Goal: Task Accomplishment & Management: Manage account settings

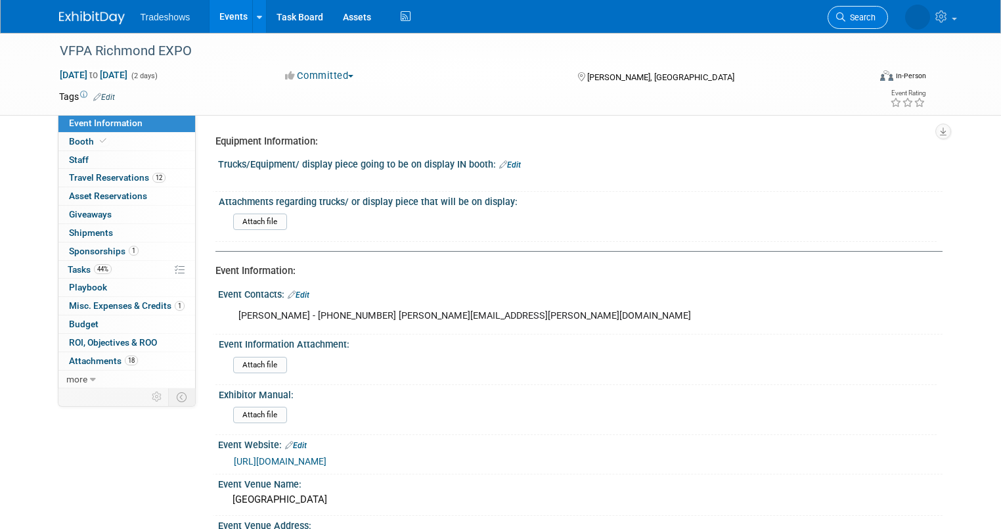
click at [861, 19] on span "Search" at bounding box center [861, 17] width 30 height 10
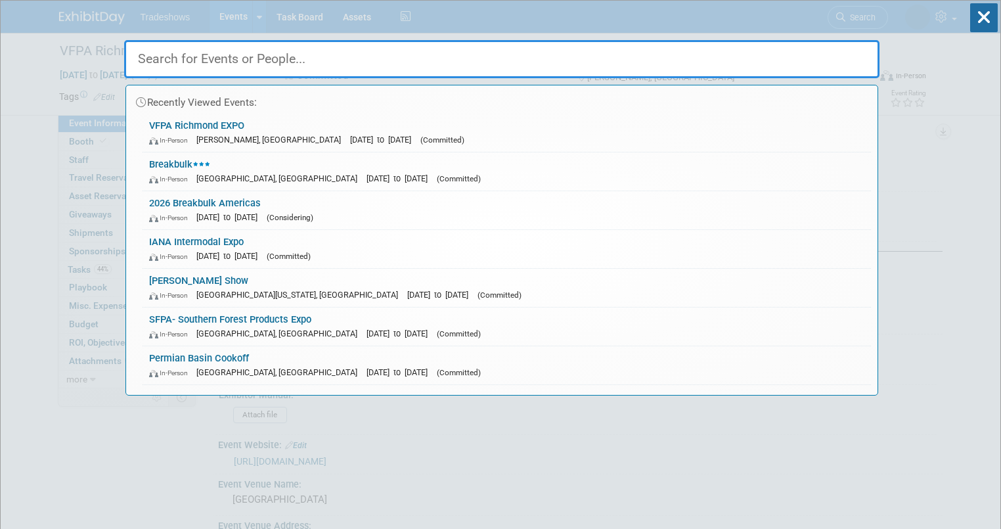
click at [178, 57] on input "text" at bounding box center [502, 59] width 756 height 38
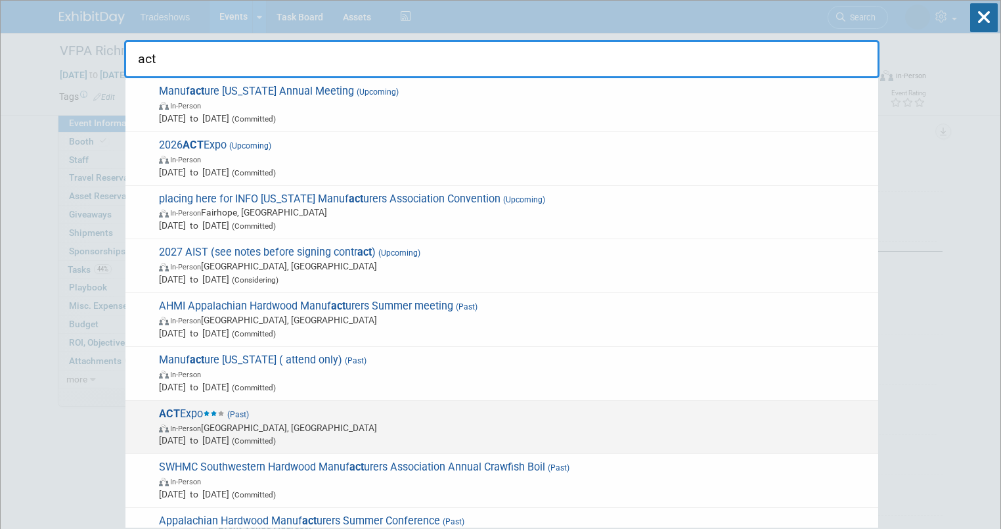
type input "act"
click at [177, 425] on span "In-Person" at bounding box center [185, 428] width 31 height 9
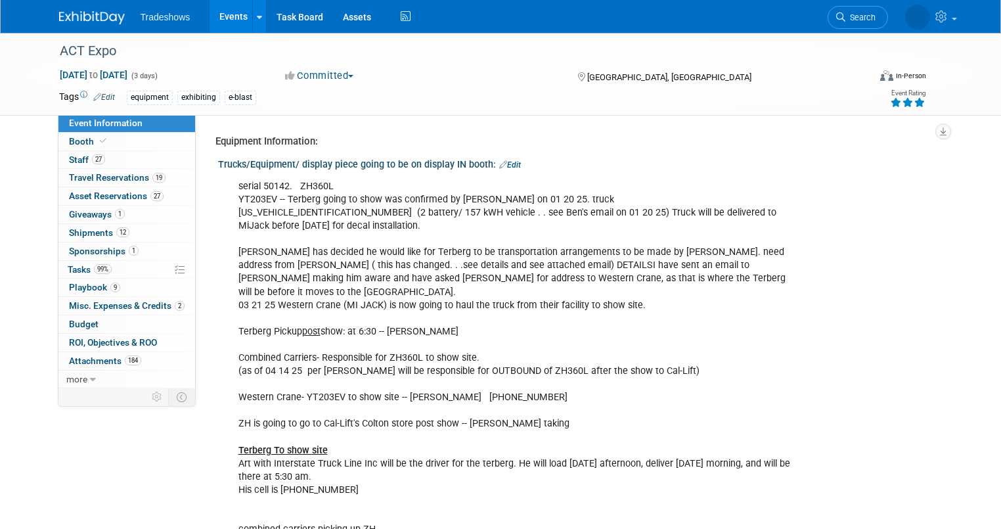
select select "Not Applicable"
select select "None"
click at [103, 160] on link "27 Staff 27" at bounding box center [126, 160] width 137 height 18
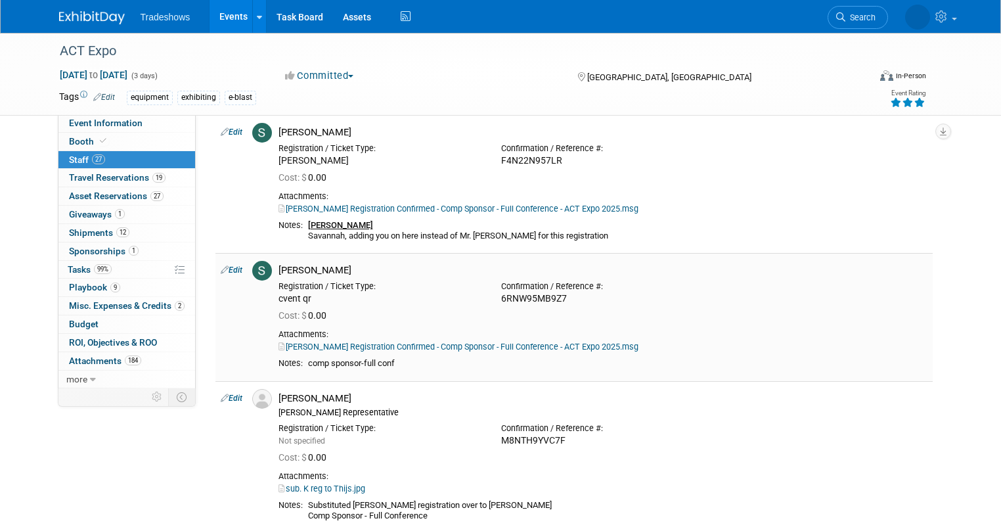
scroll to position [3364, 0]
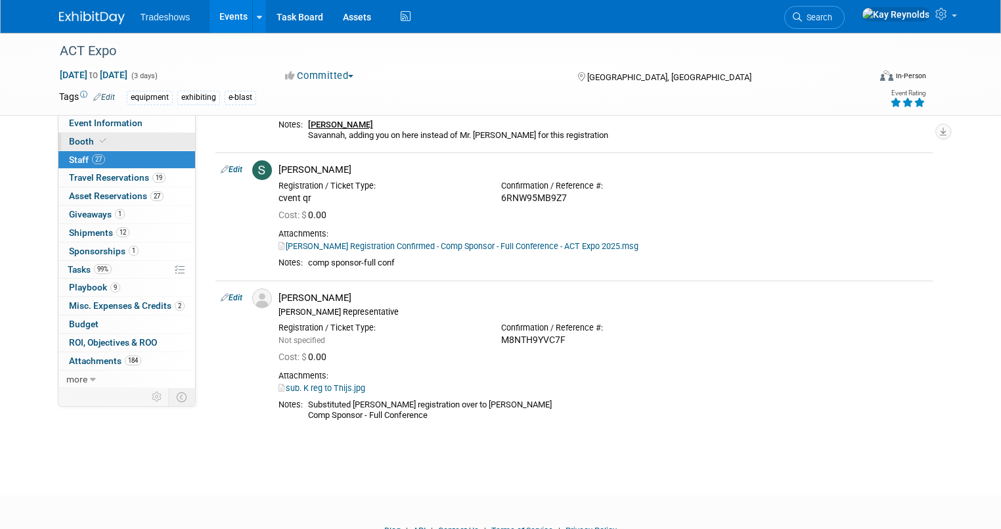
click at [76, 140] on span "Booth" at bounding box center [89, 141] width 40 height 11
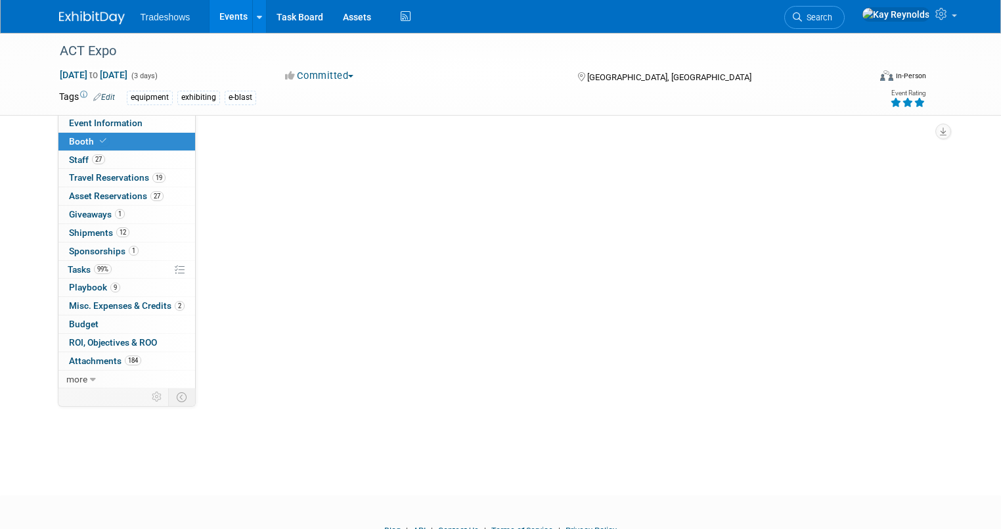
scroll to position [0, 0]
select select "Certificate of insurance sent"
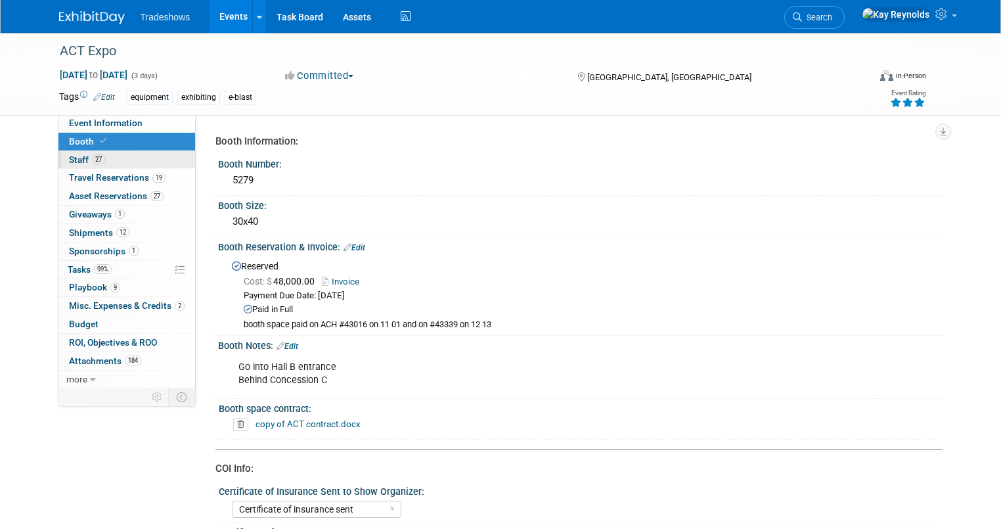
click at [110, 162] on link "27 Staff 27" at bounding box center [126, 160] width 137 height 18
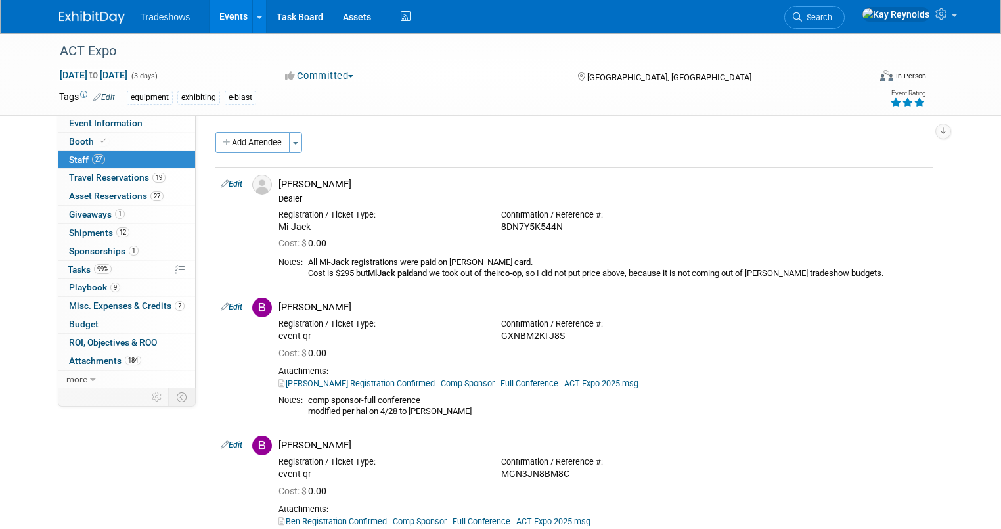
click at [114, 155] on link "27 Staff 27" at bounding box center [126, 160] width 137 height 18
click at [104, 134] on link "Booth" at bounding box center [126, 142] width 137 height 18
select select "Certificate of insurance sent"
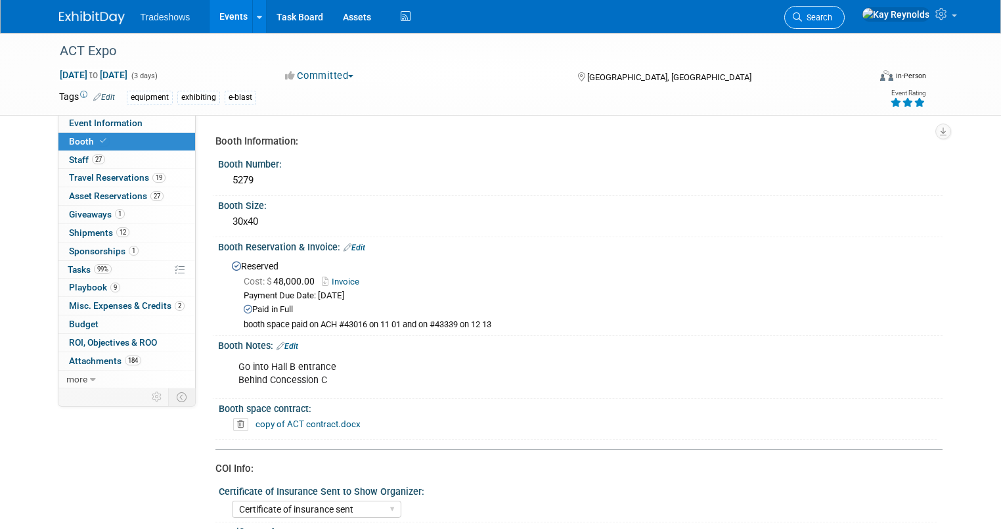
click at [802, 16] on icon at bounding box center [797, 16] width 9 height 9
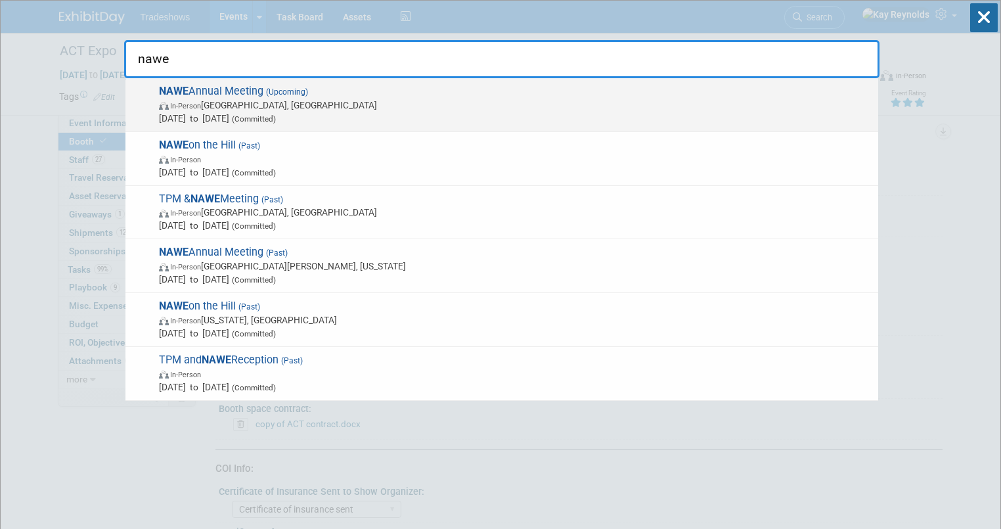
type input "nawe"
click at [212, 106] on span "In-Person Huntington Beach, CA" at bounding box center [515, 105] width 713 height 13
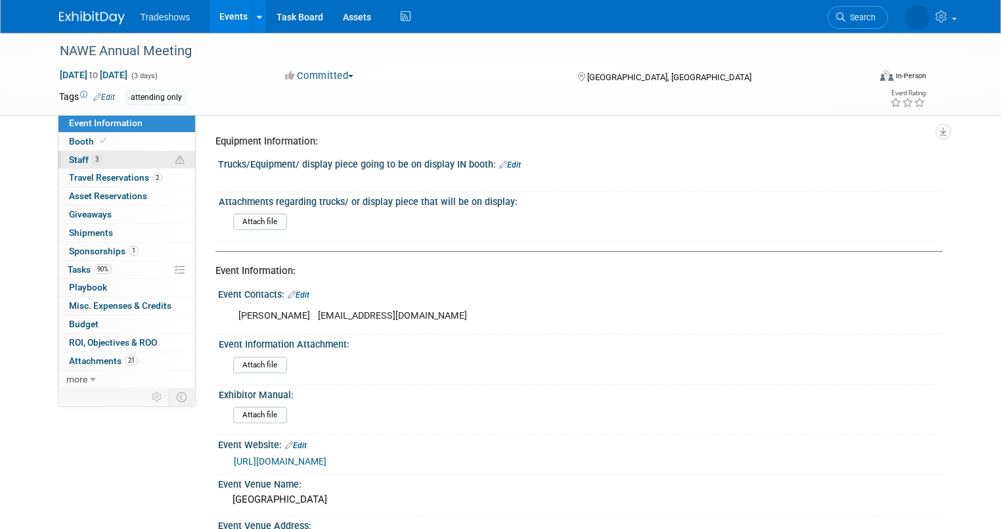
click at [124, 158] on link "3 Staff 3" at bounding box center [126, 160] width 137 height 18
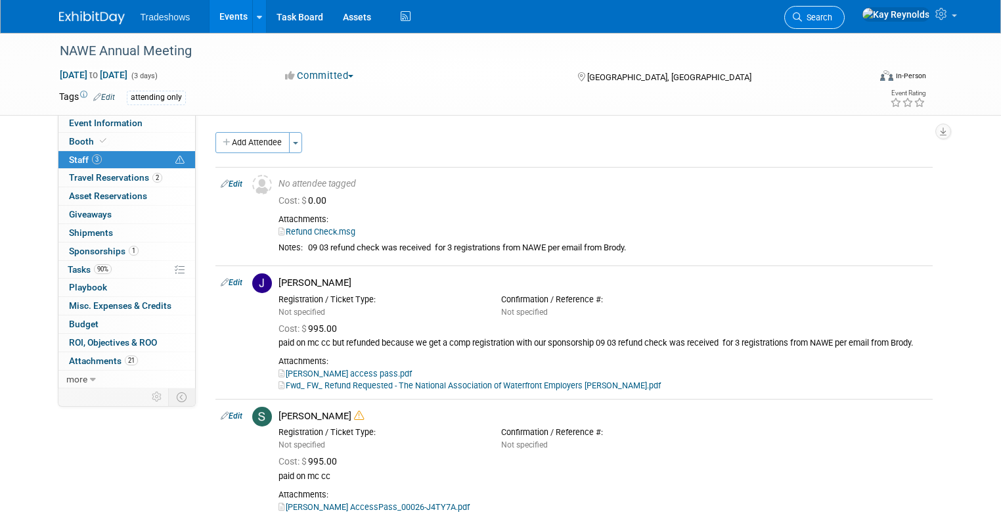
click at [833, 17] on span "Search" at bounding box center [817, 17] width 30 height 10
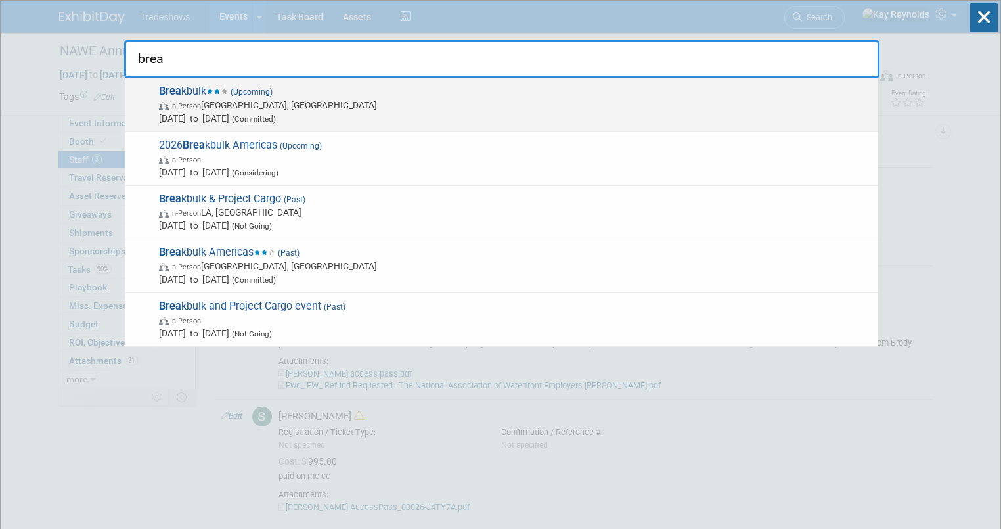
type input "brea"
click at [220, 100] on span "In-Person Houston, TX" at bounding box center [515, 105] width 713 height 13
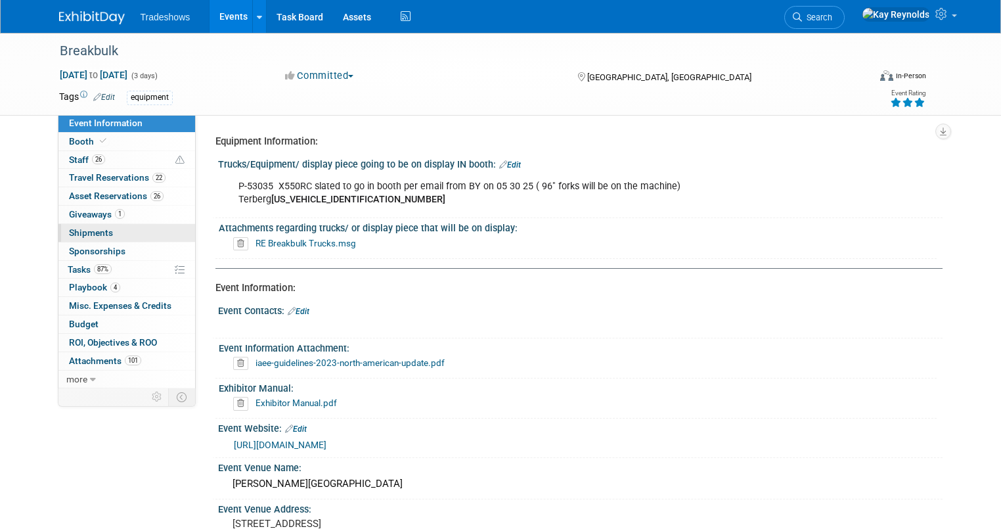
click at [109, 231] on link "0 Shipments 0" at bounding box center [126, 233] width 137 height 18
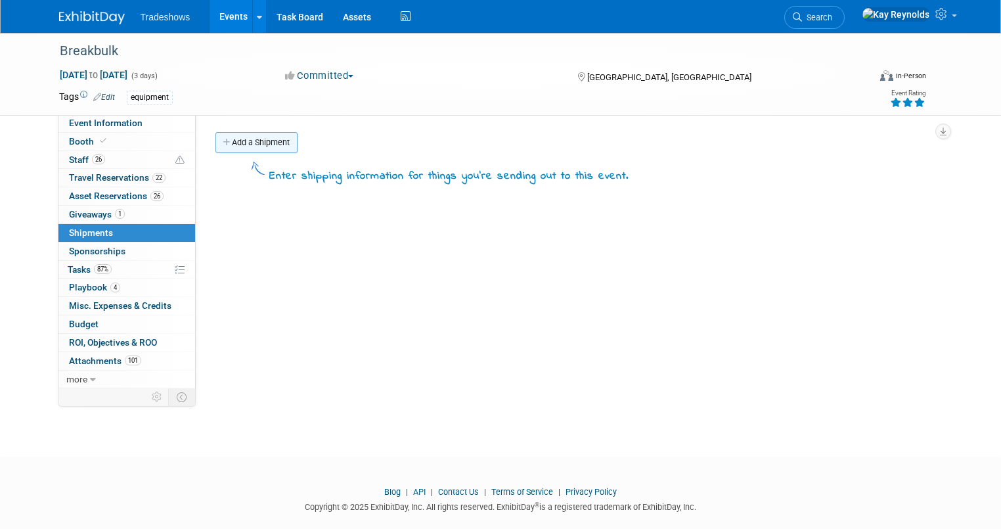
click at [237, 139] on link "Add a Shipment" at bounding box center [257, 142] width 82 height 21
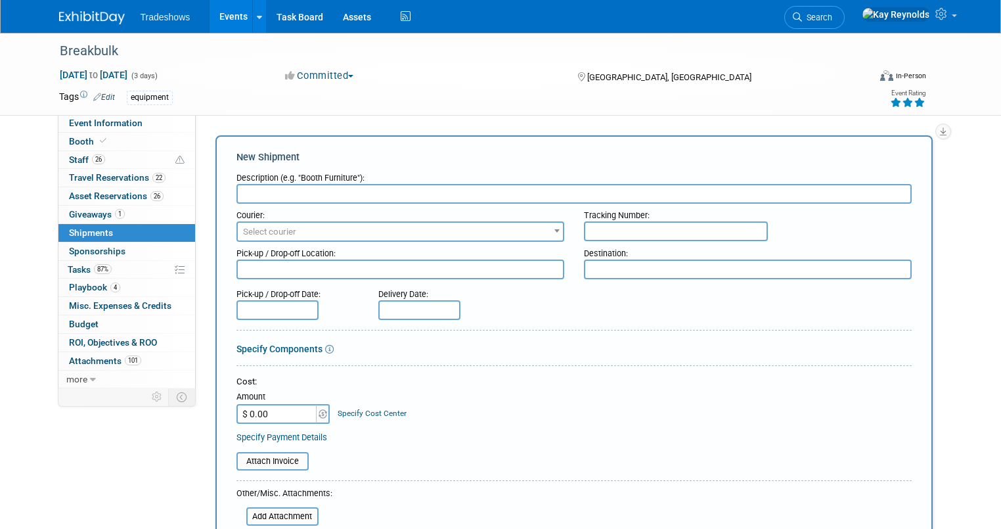
click at [239, 196] on input "text" at bounding box center [575, 194] width 676 height 20
type input "Show Crate"
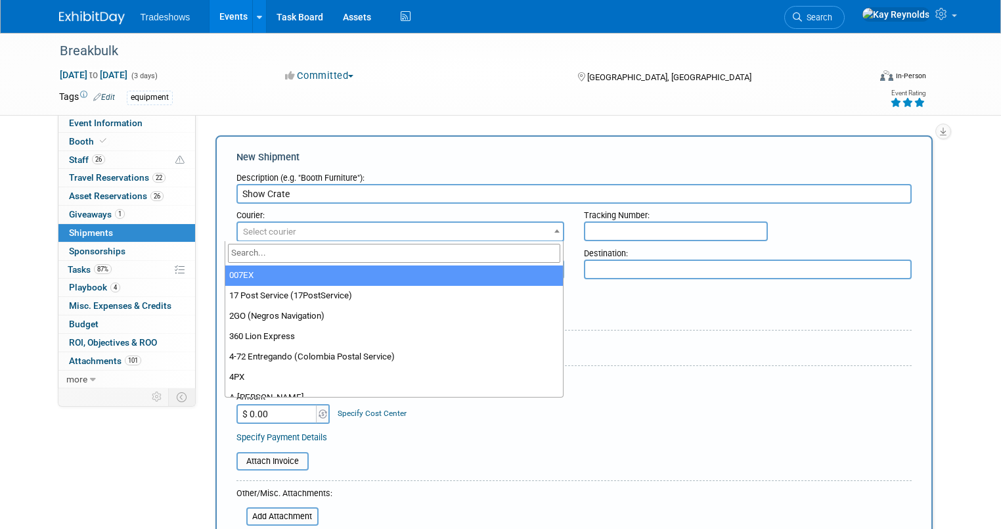
click at [257, 231] on span "Select courier" at bounding box center [269, 232] width 53 height 10
type input "z"
type input "x"
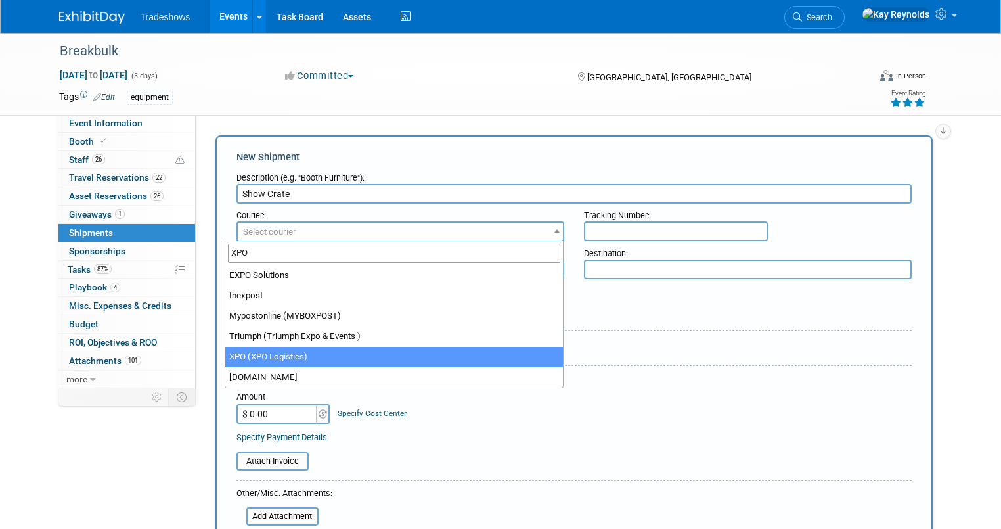
type input "XPO"
select select "591"
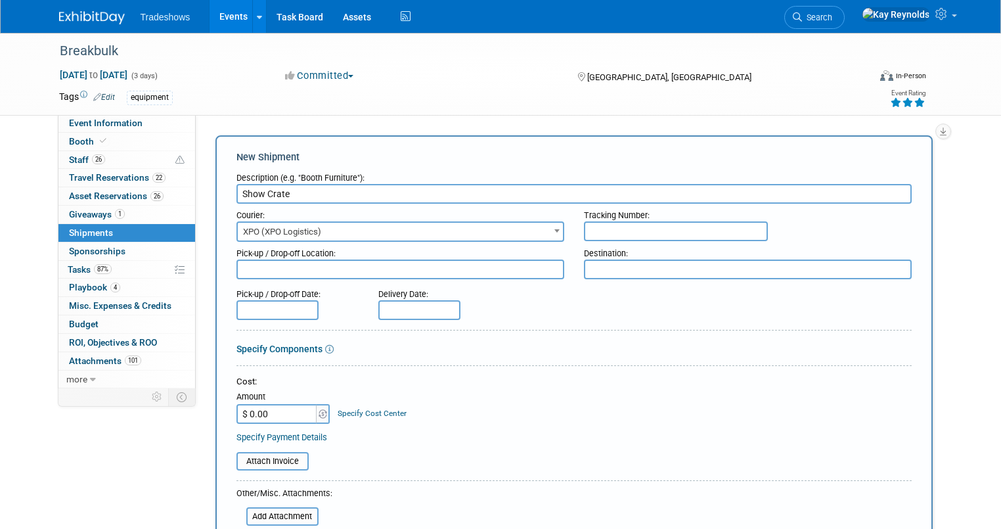
click at [628, 229] on input "text" at bounding box center [676, 231] width 184 height 20
paste input "XPO PRO# 881-760460"
type input "XPO PRO# 881-760460"
click at [260, 271] on textarea at bounding box center [401, 270] width 328 height 20
type textarea "o"
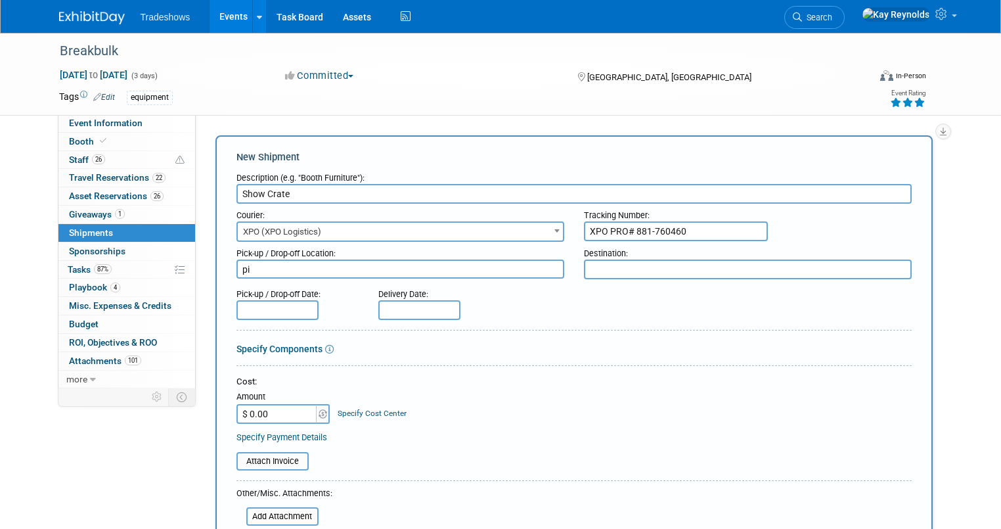
type textarea "p"
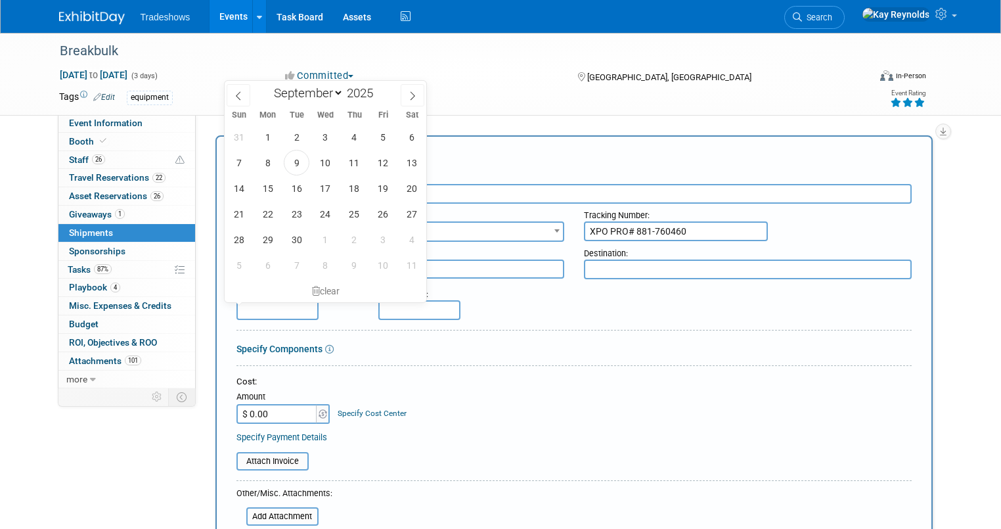
click at [246, 305] on input "text" at bounding box center [278, 310] width 82 height 20
click at [298, 167] on span "9" at bounding box center [297, 163] width 26 height 26
type input "[DATE]"
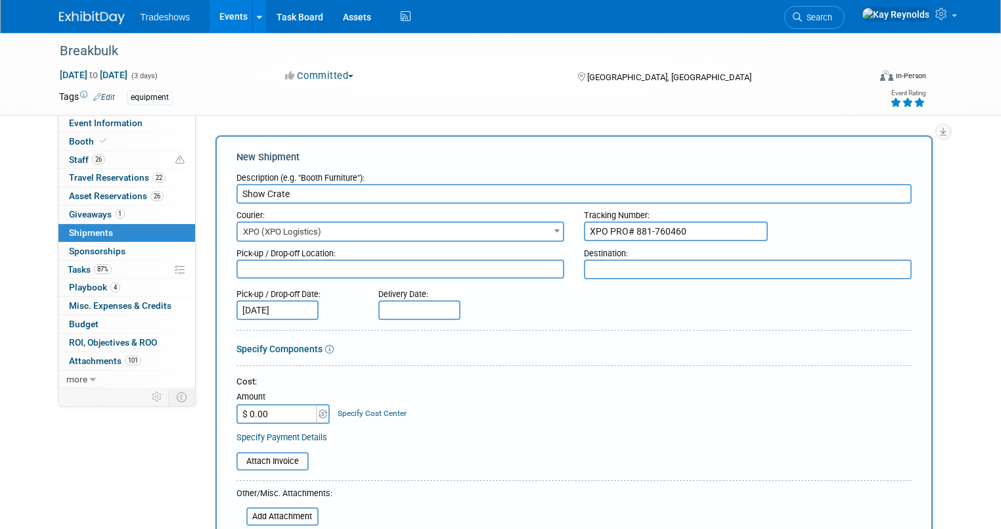
click at [610, 268] on textarea at bounding box center [748, 270] width 328 height 20
click at [635, 262] on textarea at bounding box center [748, 270] width 328 height 20
paste textarea "[PERSON_NAME] Machine Works Booth B40 Breakbulk Americas c/[PERSON_NAME] Exposi…"
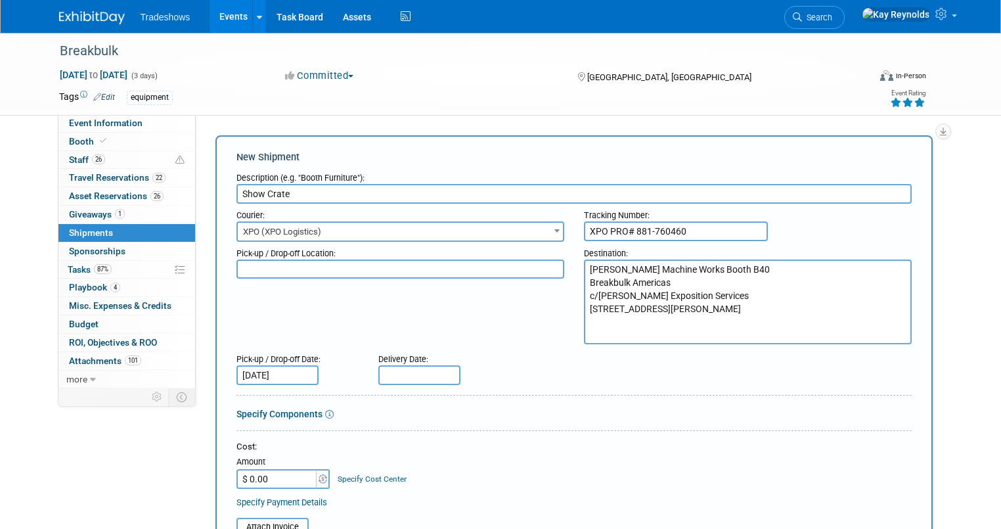
type textarea "[PERSON_NAME] Machine Works Booth B40 Breakbulk Americas c/[PERSON_NAME] Exposi…"
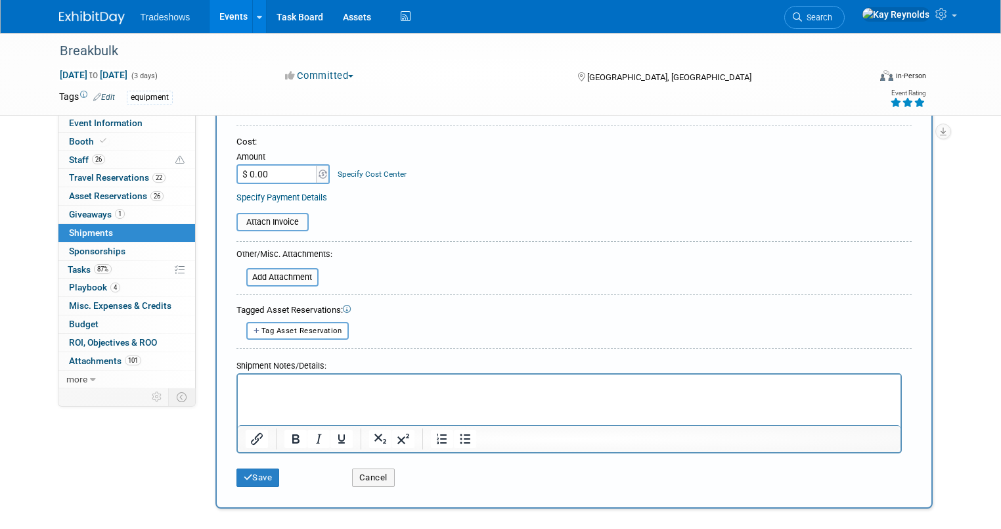
scroll to position [315, 0]
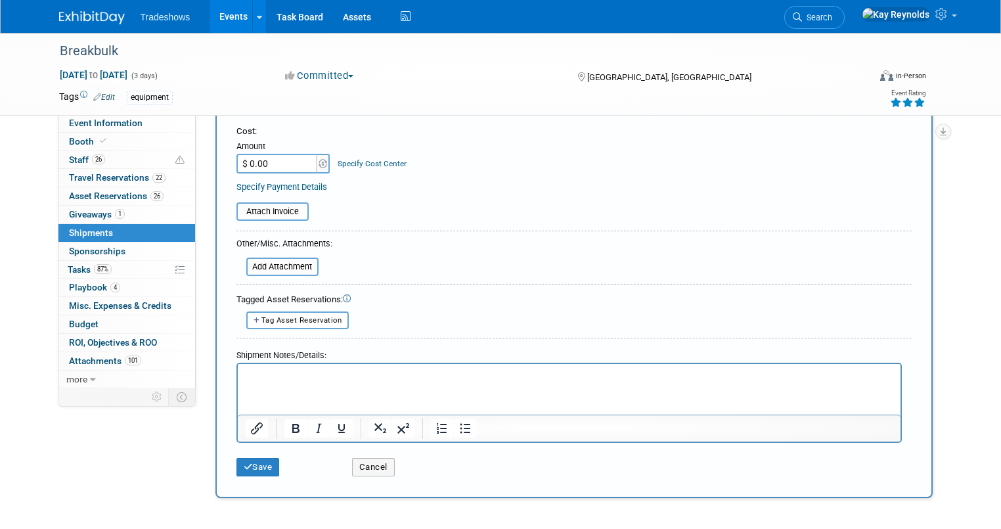
click at [247, 373] on p "Rich Text Area. Press ALT-0 for help." at bounding box center [569, 375] width 648 height 13
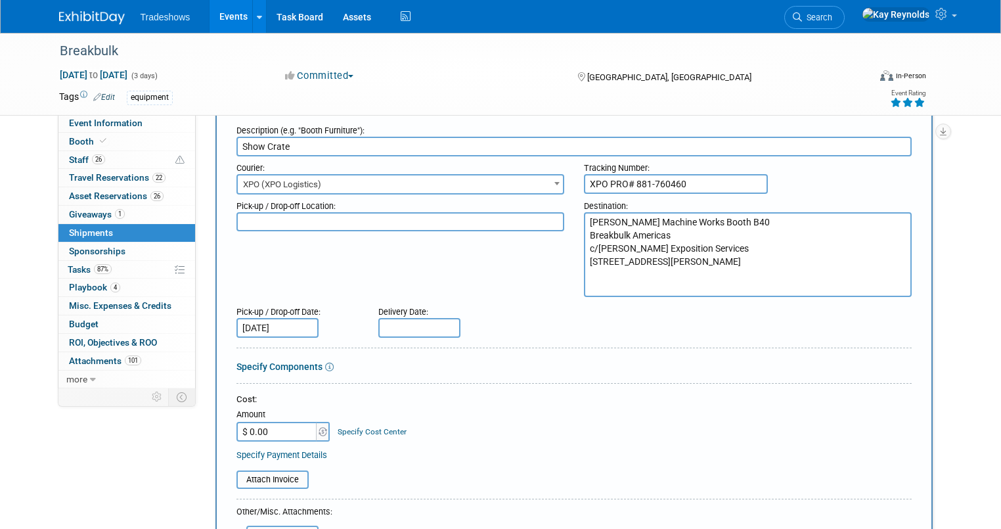
scroll to position [0, 0]
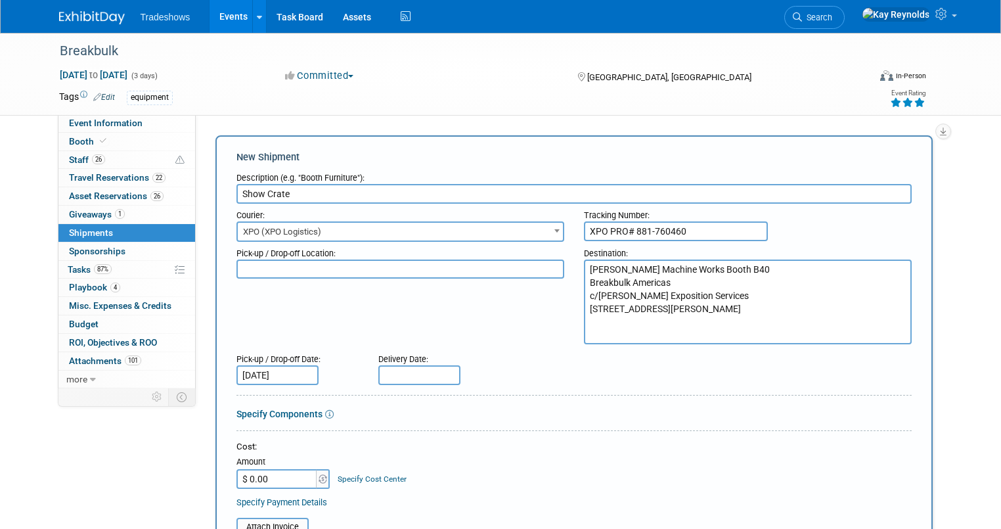
click at [285, 196] on input "Show Crate" at bounding box center [575, 194] width 676 height 20
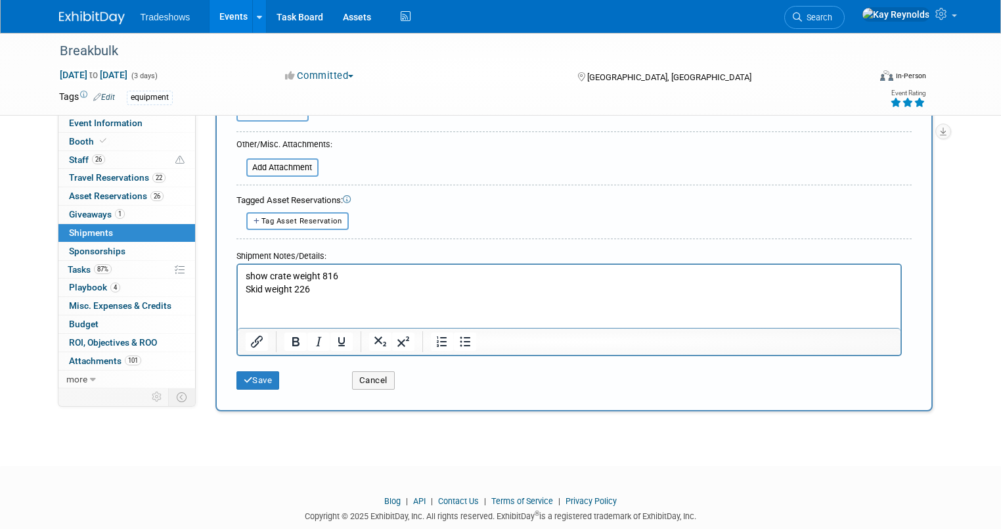
scroll to position [421, 0]
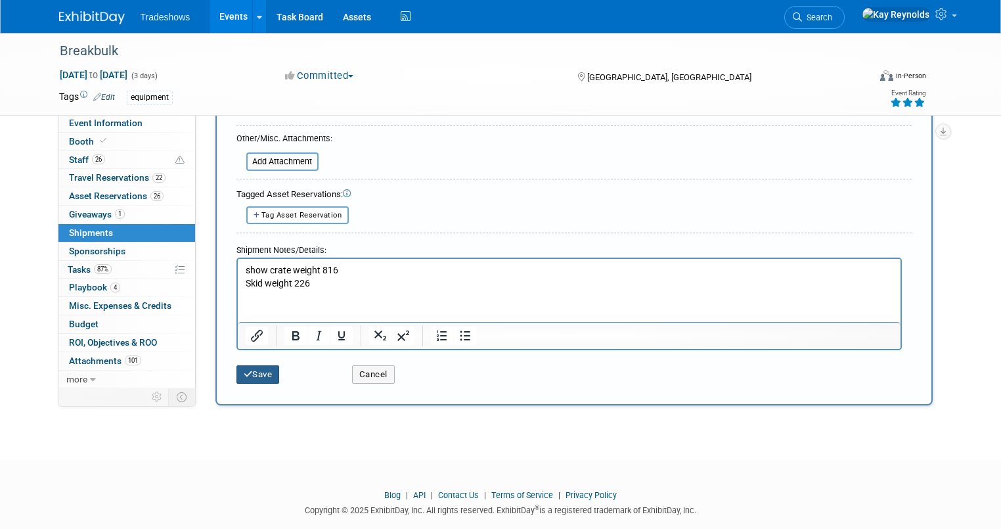
type input "Show Crate and skid with weights for towers"
click at [252, 371] on button "Save" at bounding box center [258, 374] width 43 height 18
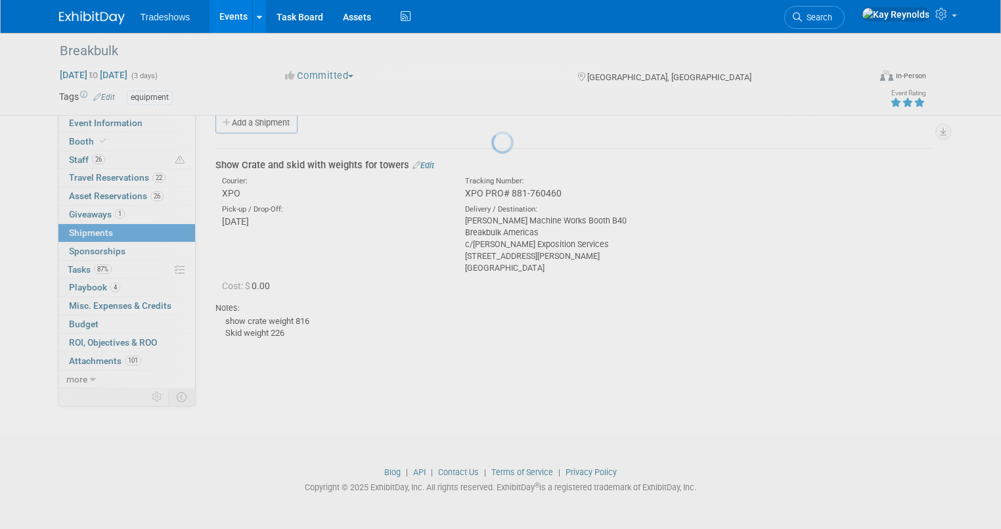
scroll to position [20, 0]
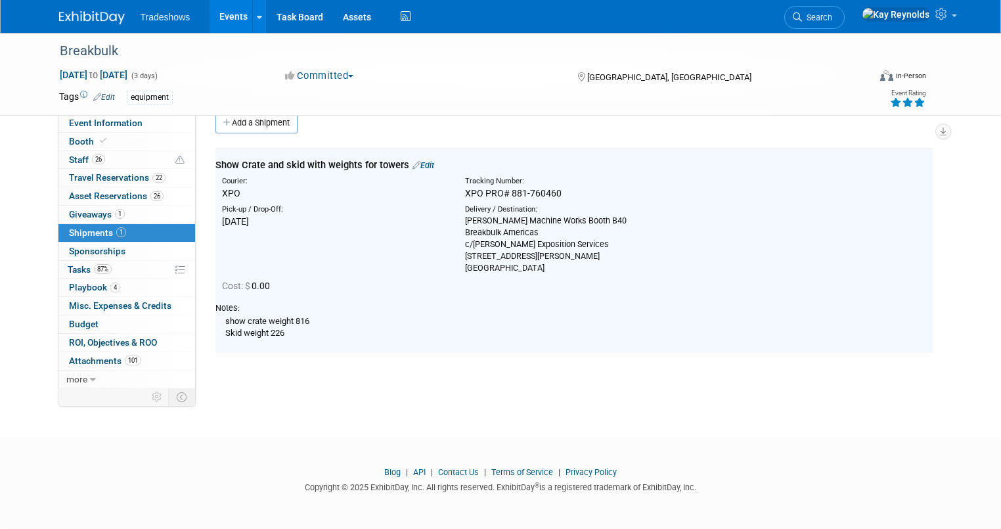
click at [74, 231] on span "Shipments 1" at bounding box center [97, 232] width 57 height 11
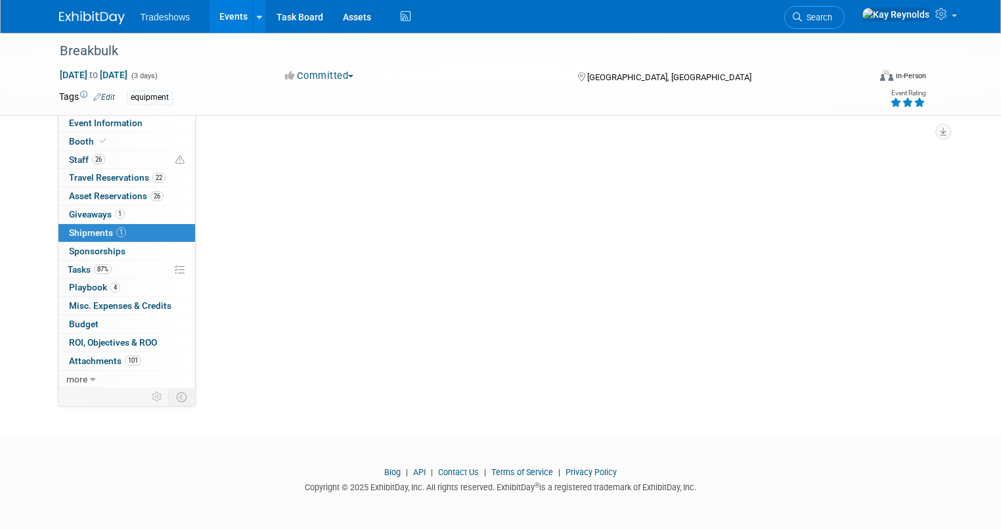
scroll to position [0, 0]
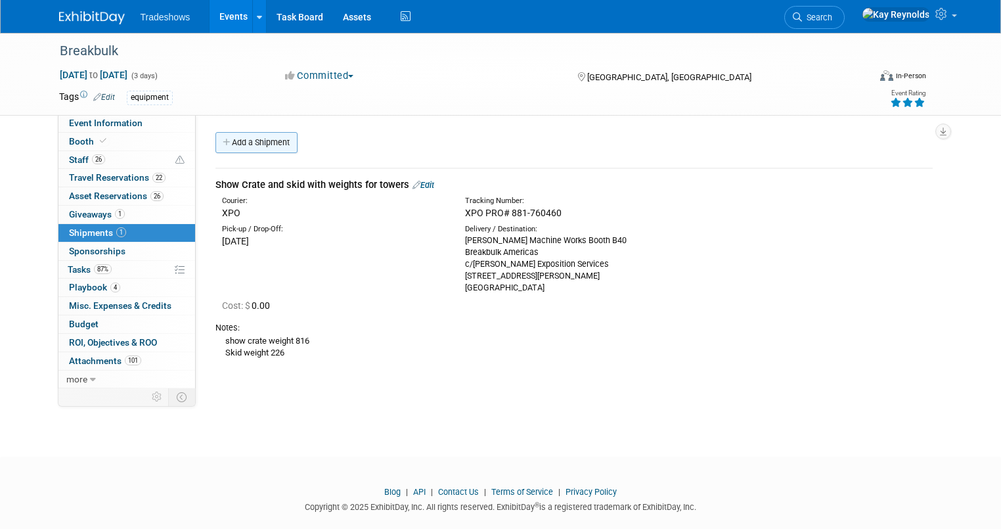
click at [226, 144] on link "Add a Shipment" at bounding box center [257, 142] width 82 height 21
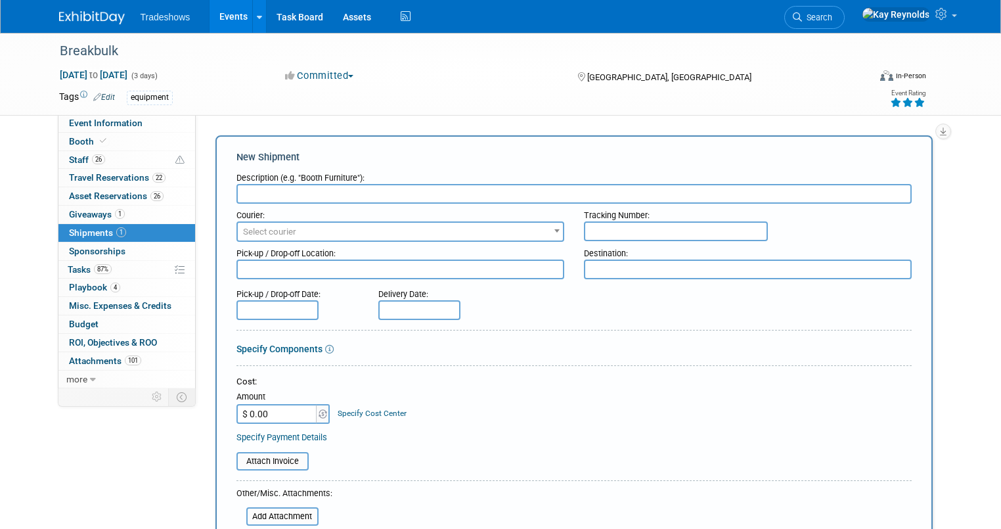
click at [251, 200] on input "text" at bounding box center [575, 194] width 676 height 20
type input "s"
type input "Fern display"
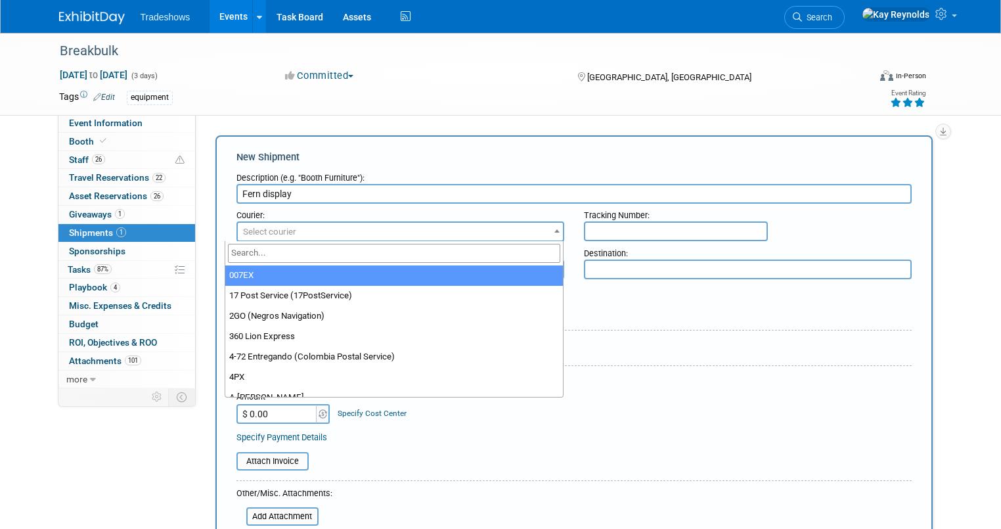
click at [249, 228] on span "Select courier" at bounding box center [269, 232] width 53 height 10
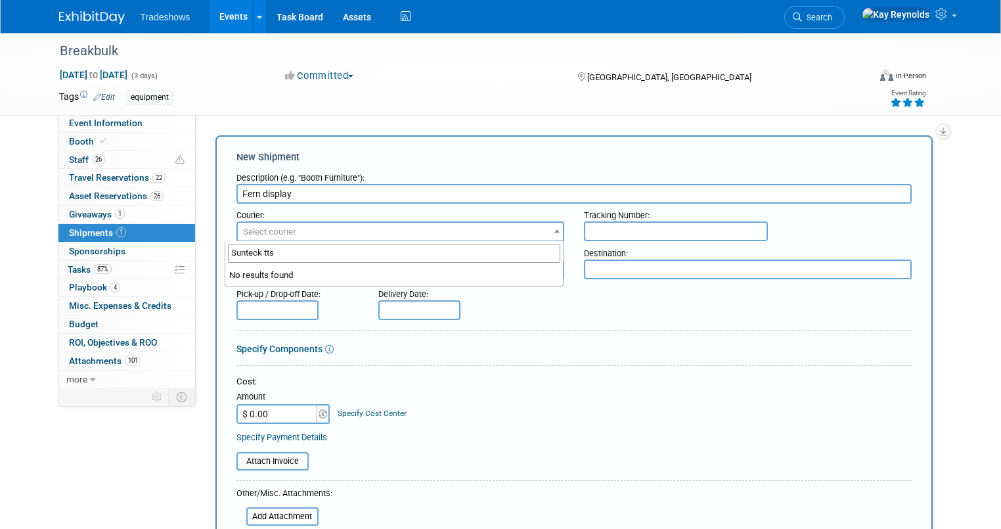
type input "Sunteck tts"
click at [629, 231] on input "text" at bounding box center [676, 231] width 184 height 20
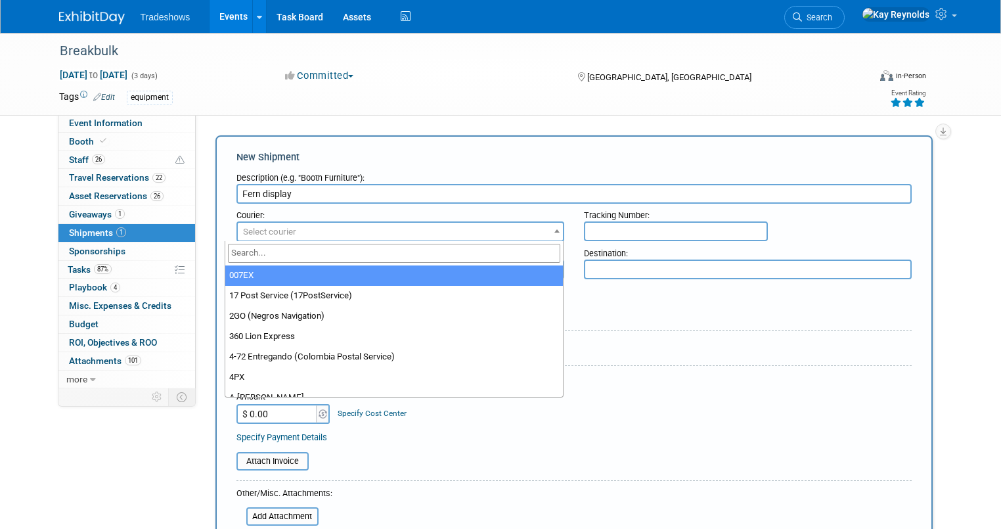
click at [263, 229] on span "Select courier" at bounding box center [269, 232] width 53 height 10
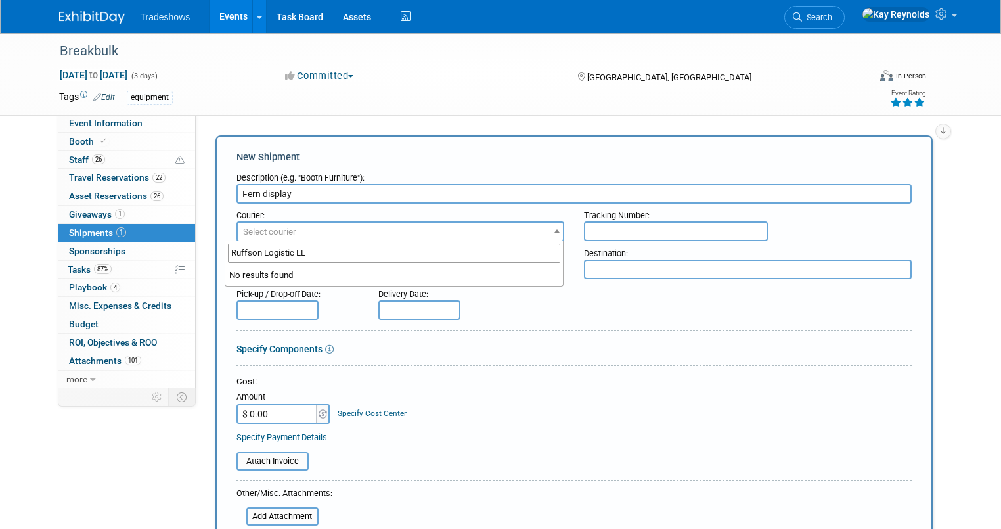
type input "Ruffson Logistic LLC"
click at [252, 309] on input "text" at bounding box center [278, 310] width 82 height 20
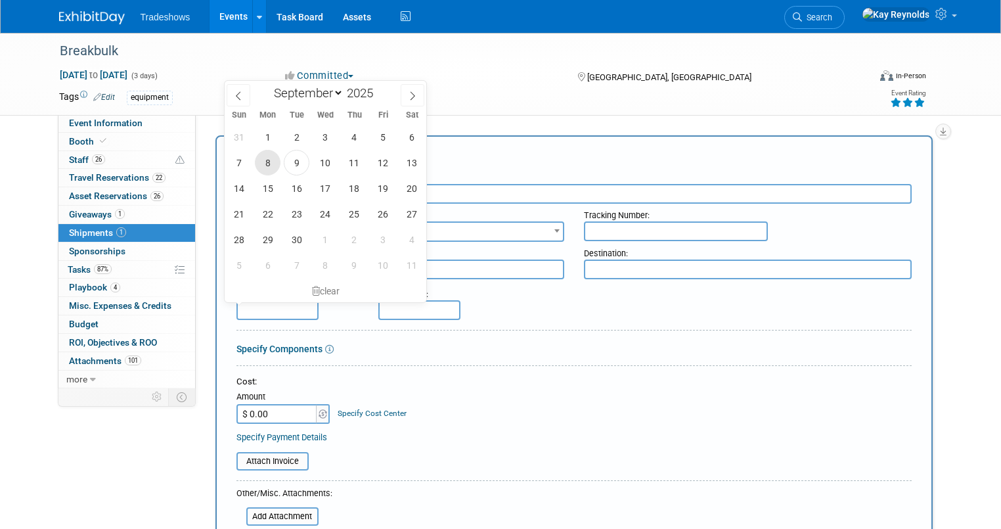
click at [271, 171] on span "8" at bounding box center [268, 163] width 26 height 26
type input "[DATE]"
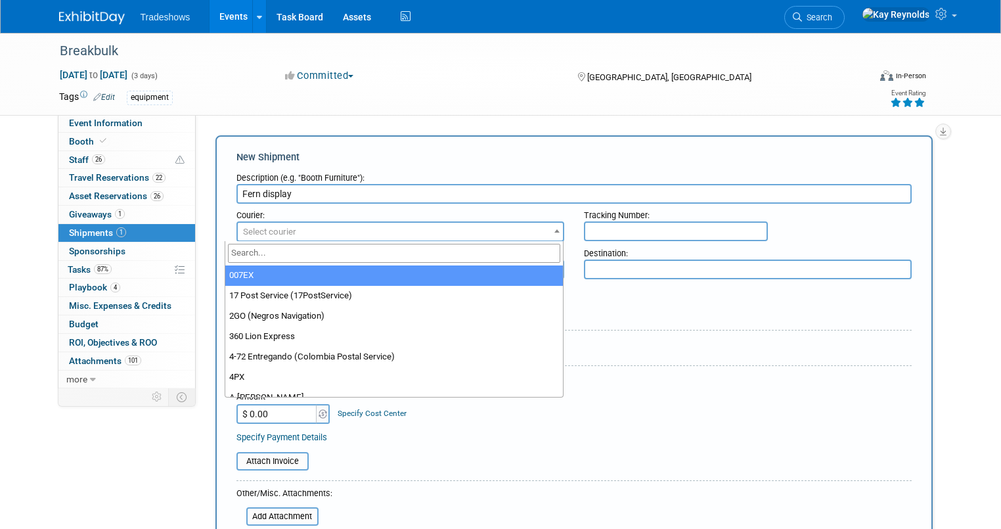
click at [269, 227] on span "Select courier" at bounding box center [269, 232] width 53 height 10
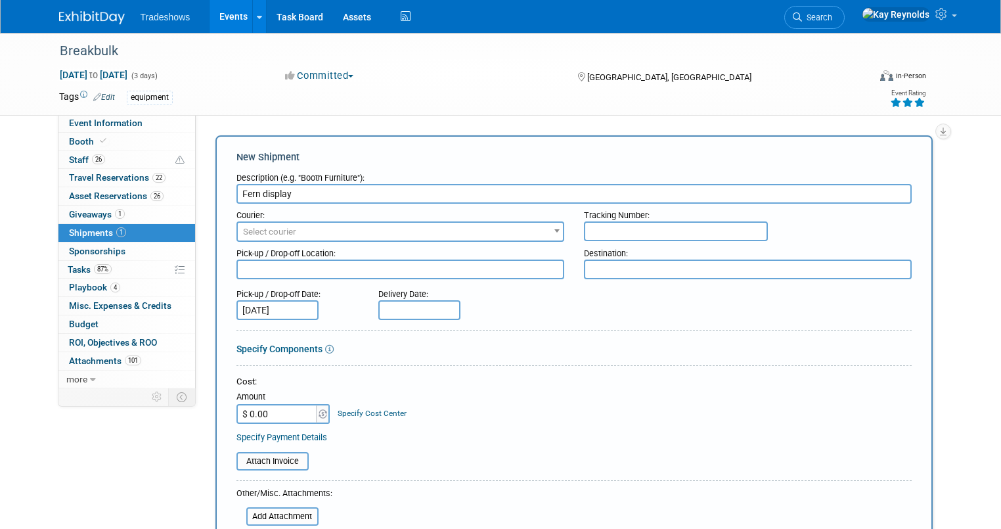
click at [269, 227] on span "Select courier" at bounding box center [269, 232] width 53 height 10
type input "Ruffson Losistic LLC"
click at [313, 189] on input "Fern display" at bounding box center [575, 194] width 676 height 20
type input "Fern display (3rd party shipper Sunteck tts)"
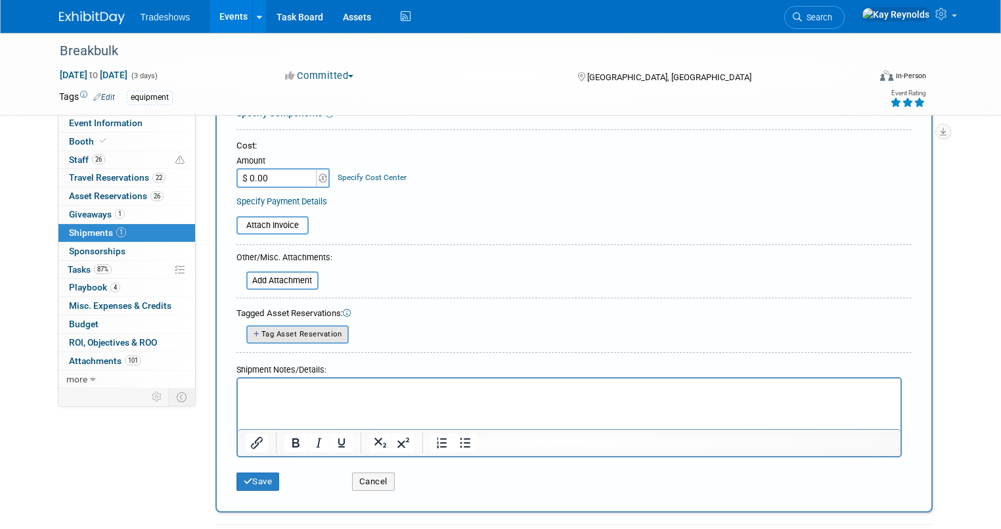
scroll to position [210, 0]
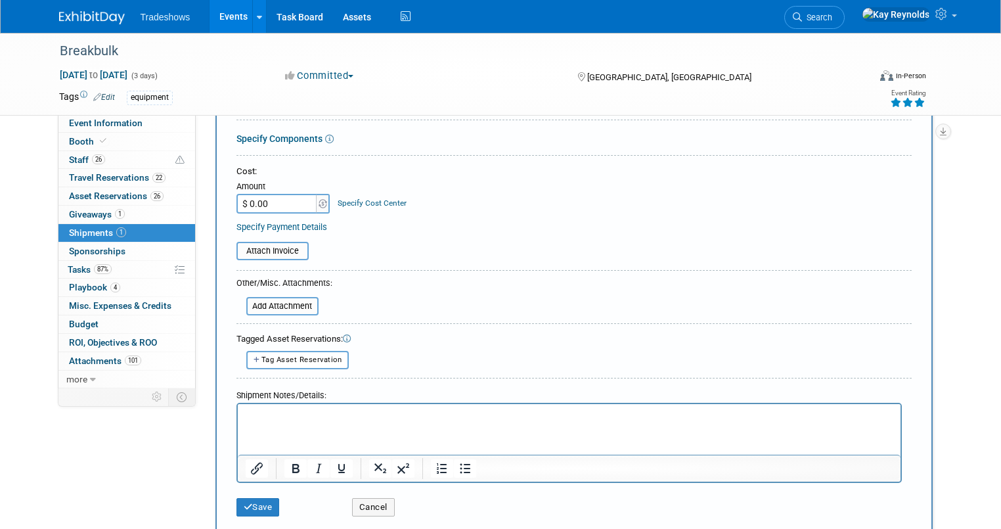
click at [237, 408] on div at bounding box center [570, 443] width 666 height 80
click at [247, 416] on p "Rich Text Area. Press ALT-0 for help." at bounding box center [569, 415] width 648 height 13
paste body "Rich Text Area. Press ALT-0 for help."
click at [424, 414] on p "Qty Type Weight Commodity Description" at bounding box center [569, 415] width 648 height 13
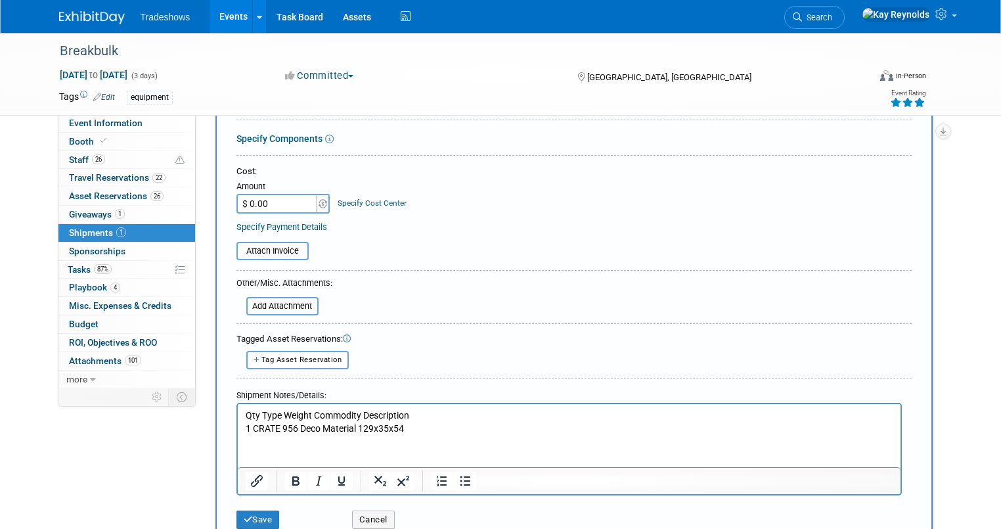
click at [244, 434] on html "Qty Type Weight Commodity Description 1 CRATE 956 Deco Material 129x35x54" at bounding box center [568, 418] width 663 height 31
click at [405, 428] on p "1 CRATE 956 Deco Material 129x35x54" at bounding box center [569, 428] width 648 height 13
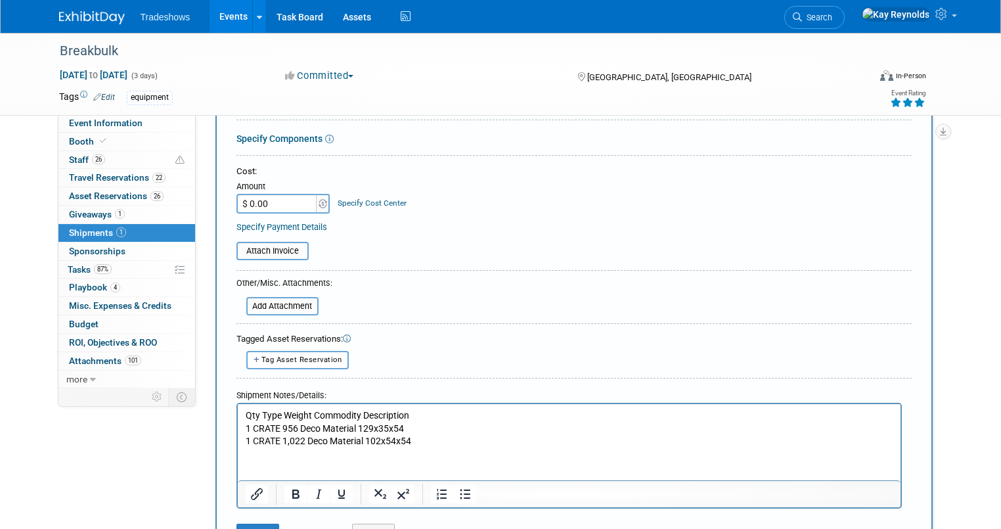
click at [248, 447] on html "Qty Type Weight Commodity Description 1 CRATE 956 Deco Material 129x35x54 1 CRA…" at bounding box center [568, 425] width 663 height 44
click at [438, 437] on p "1 CRATE 1,022 Deco Material 102x54x54" at bounding box center [569, 440] width 648 height 13
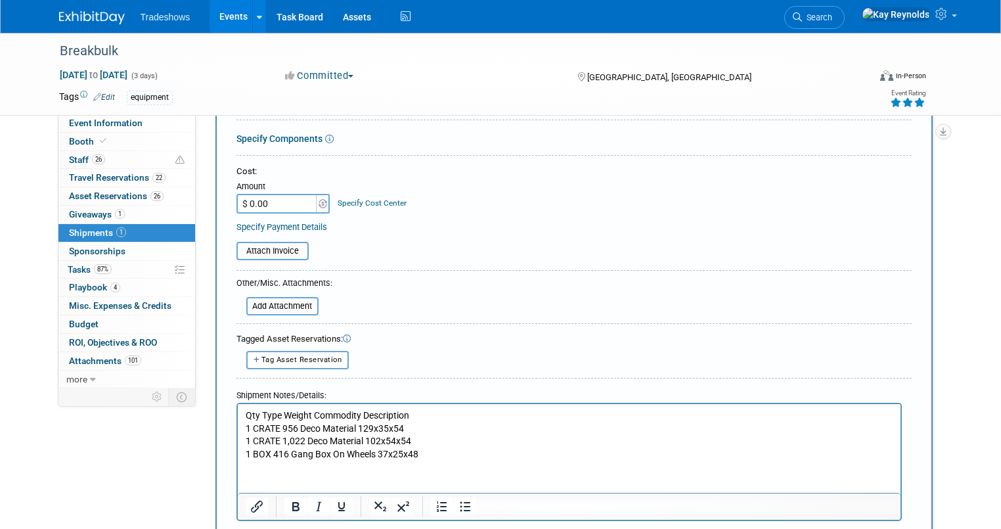
click at [248, 460] on html "Qty Type Weight Commodity Description 1 CRATE 956 Deco Material 129x35x54 1 CRA…" at bounding box center [568, 431] width 663 height 57
click at [429, 453] on p "1 BOX 416 Gang Box On Wheels 37x25x48" at bounding box center [569, 453] width 648 height 13
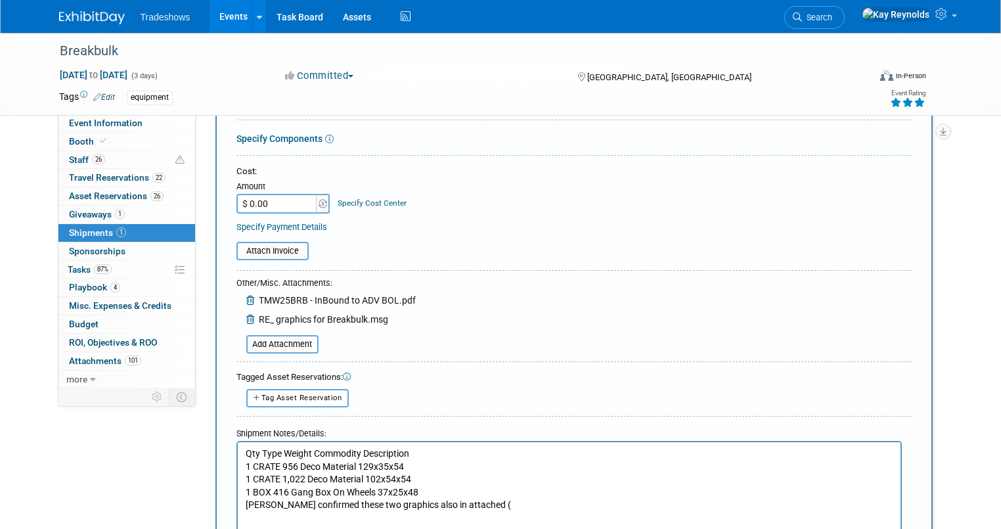
click at [464, 503] on p "[PERSON_NAME] confirmed these two graphics also in attached (" at bounding box center [569, 504] width 648 height 13
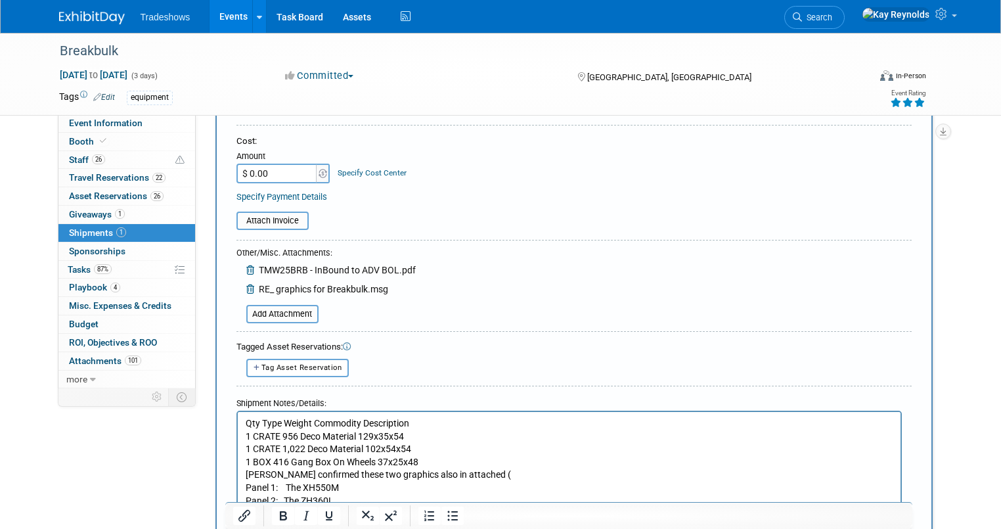
click at [453, 472] on p "[PERSON_NAME] confirmed these two graphics also in attached (" at bounding box center [569, 474] width 648 height 13
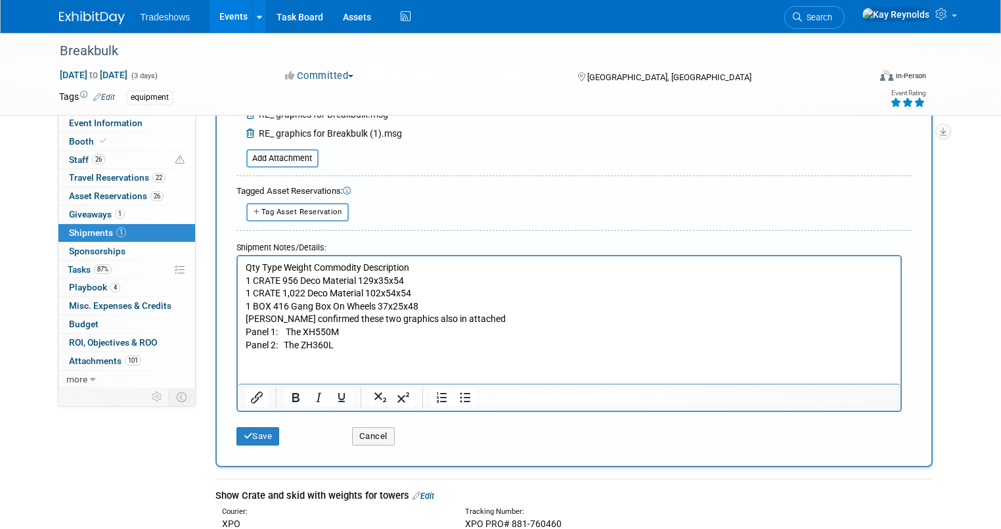
scroll to position [451, 0]
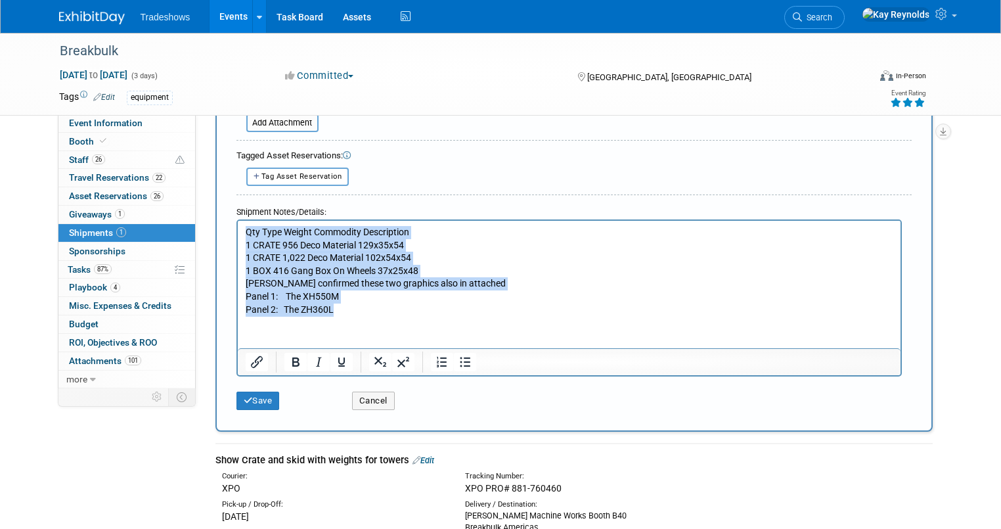
drag, startPoint x: 344, startPoint y: 305, endPoint x: 214, endPoint y: 228, distance: 151.1
click at [237, 228] on html "Qty Type Weight Commodity Description 1 CRATE 956 Deco Material 129x35x54 1 CRA…" at bounding box center [568, 267] width 663 height 95
copy body "Qty Type Weight Commodity Description 1 CRATE 956 Deco Material 129x35x54 1 CRA…"
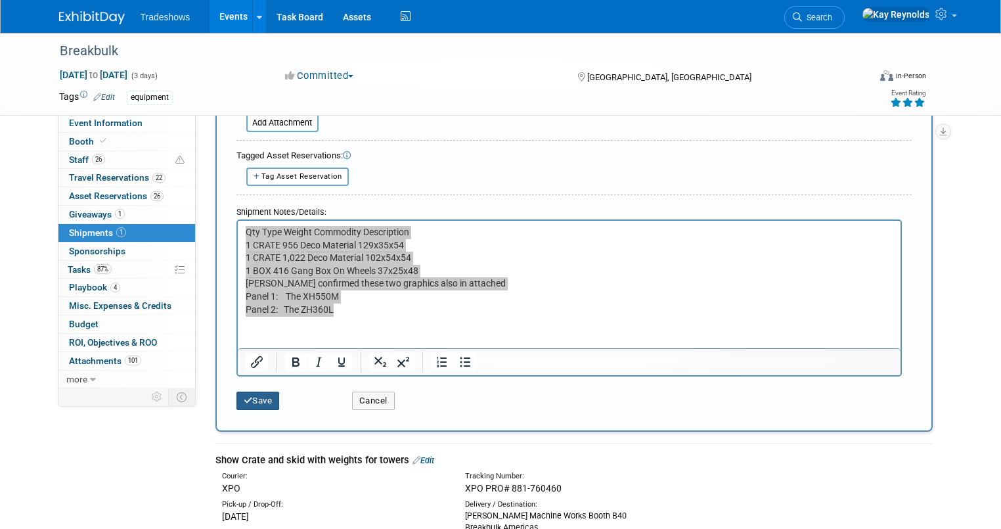
click at [250, 392] on button "Save" at bounding box center [258, 401] width 43 height 18
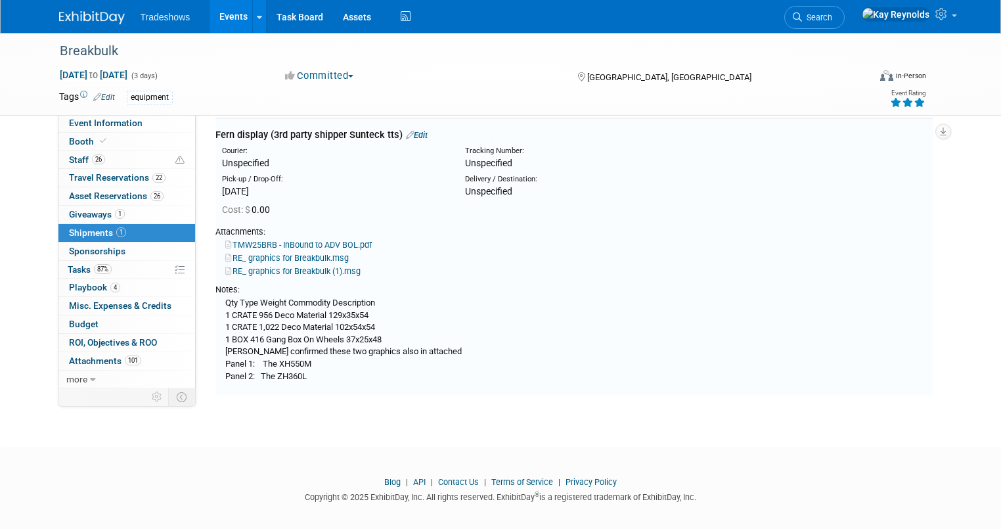
scroll to position [233, 0]
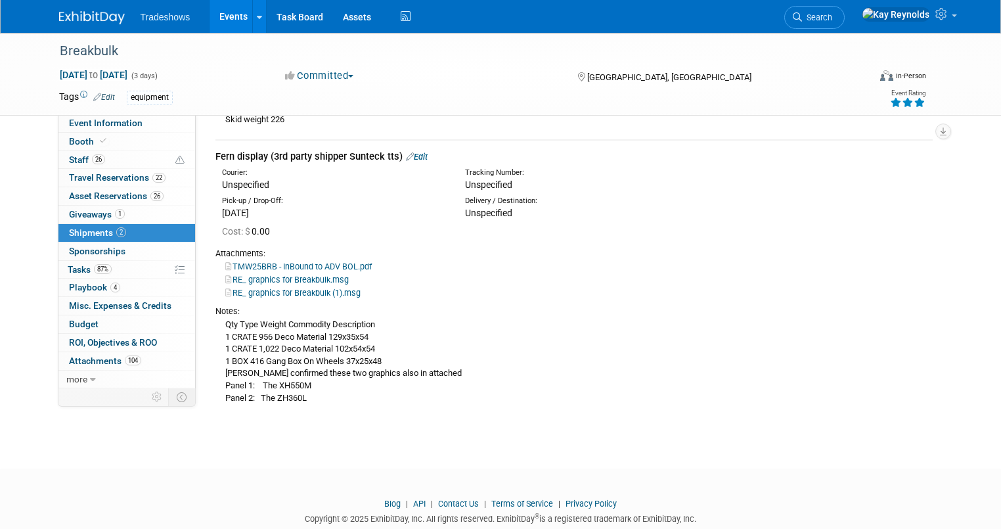
click at [137, 228] on link "2 Shipments 2" at bounding box center [126, 233] width 137 height 18
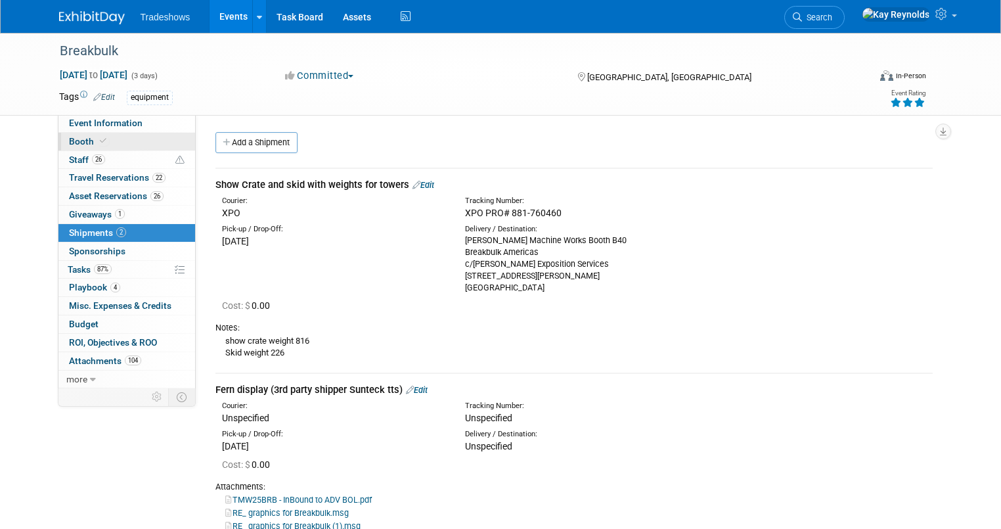
click at [92, 135] on link "Booth" at bounding box center [126, 142] width 137 height 18
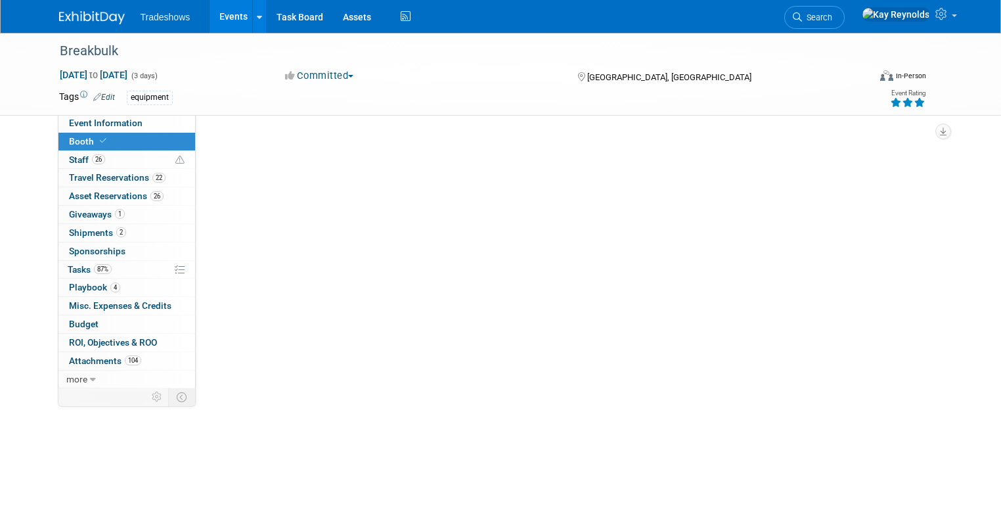
select select "Certificate of insurance not needed"
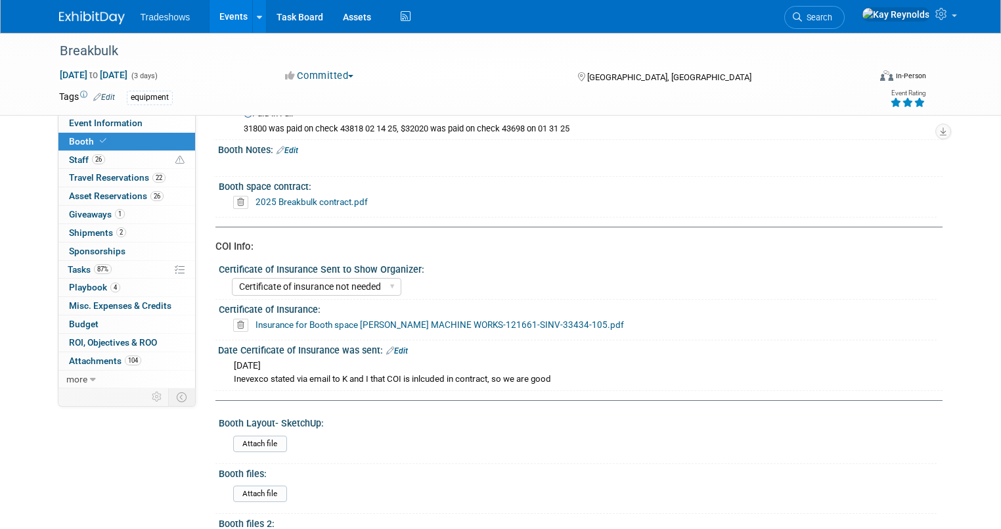
scroll to position [210, 0]
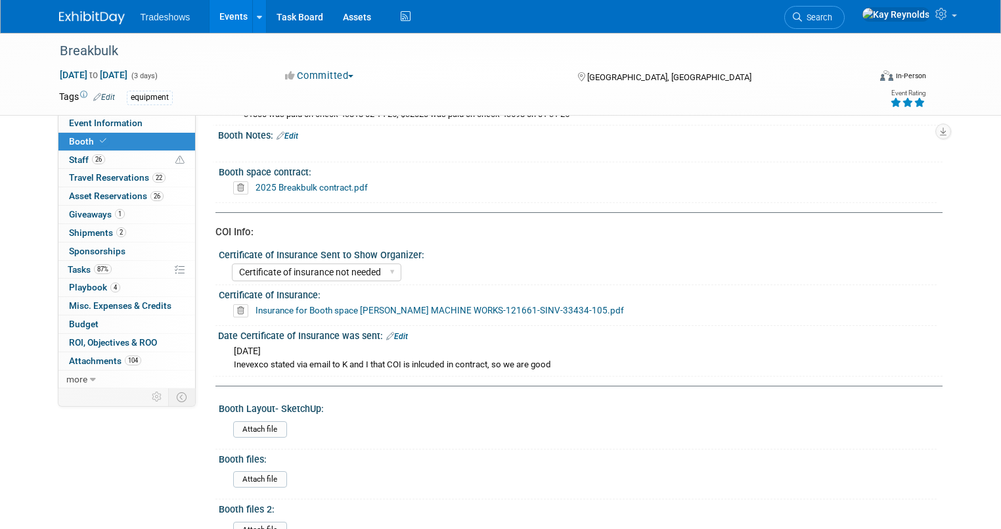
click at [271, 308] on link "Insurance for Booth space [PERSON_NAME] MACHINE WORKS-121661-SINV-33434-105.pdf" at bounding box center [440, 310] width 369 height 11
click at [139, 139] on link "Booth" at bounding box center [126, 142] width 137 height 18
select select "Certificate of insurance not needed"
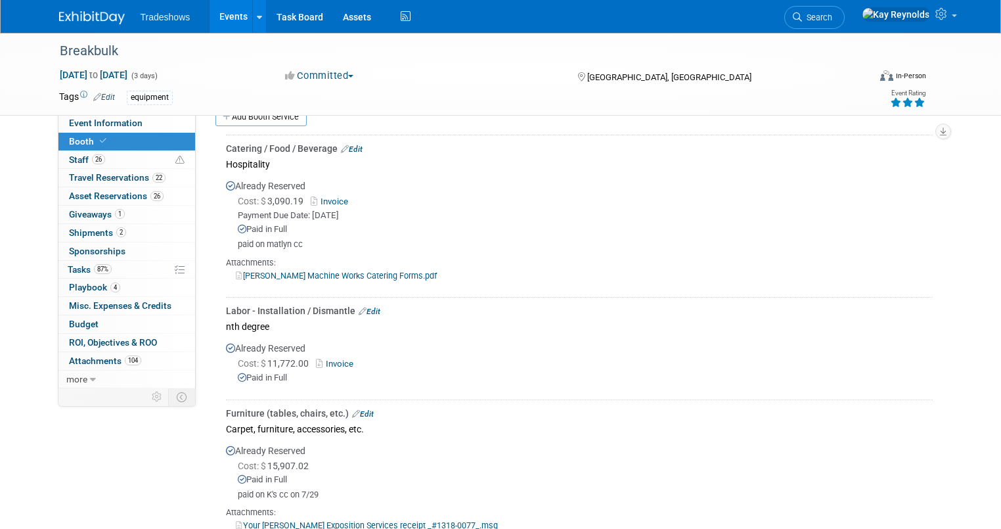
scroll to position [841, 0]
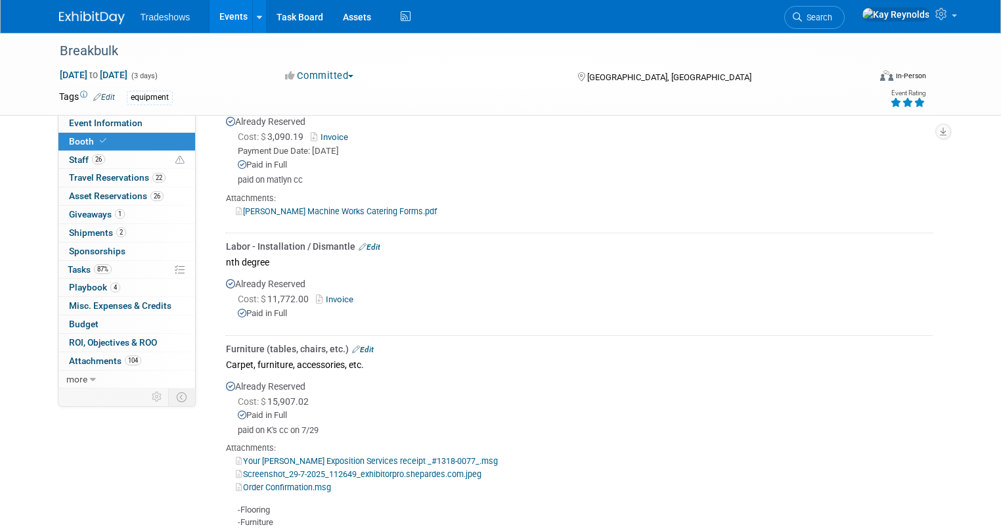
click at [262, 482] on link "Order Confirmation.msg" at bounding box center [283, 487] width 95 height 10
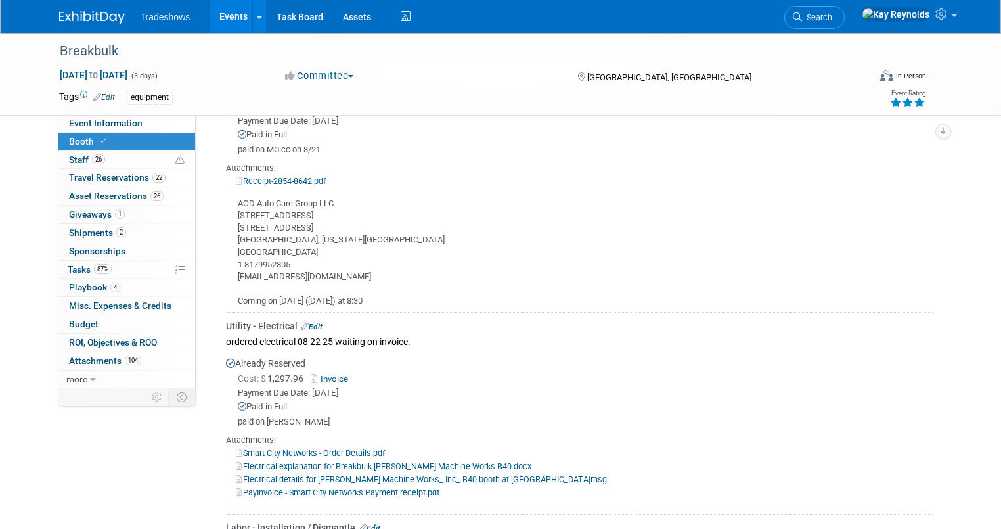
scroll to position [1524, 0]
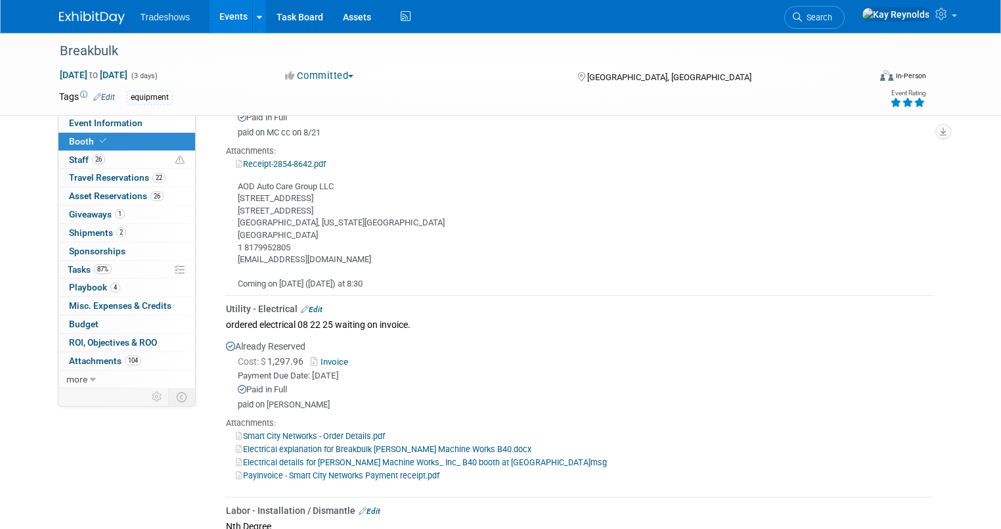
click at [247, 431] on link "Smart City Networks - Order Details.pdf" at bounding box center [310, 436] width 149 height 10
click at [262, 431] on link "Smart City Networks - Order Details.pdf" at bounding box center [310, 436] width 149 height 10
click at [127, 237] on link "2 Shipments 2" at bounding box center [126, 233] width 137 height 18
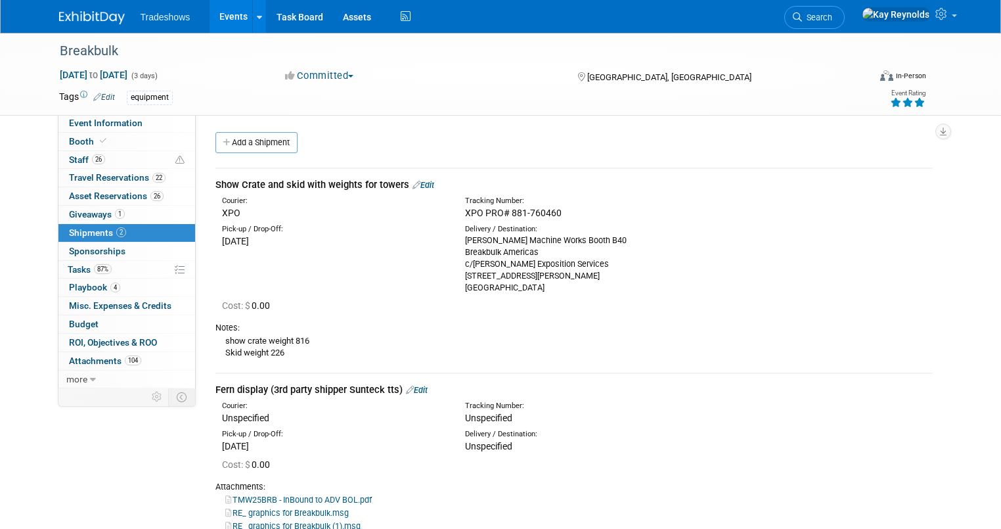
scroll to position [53, 0]
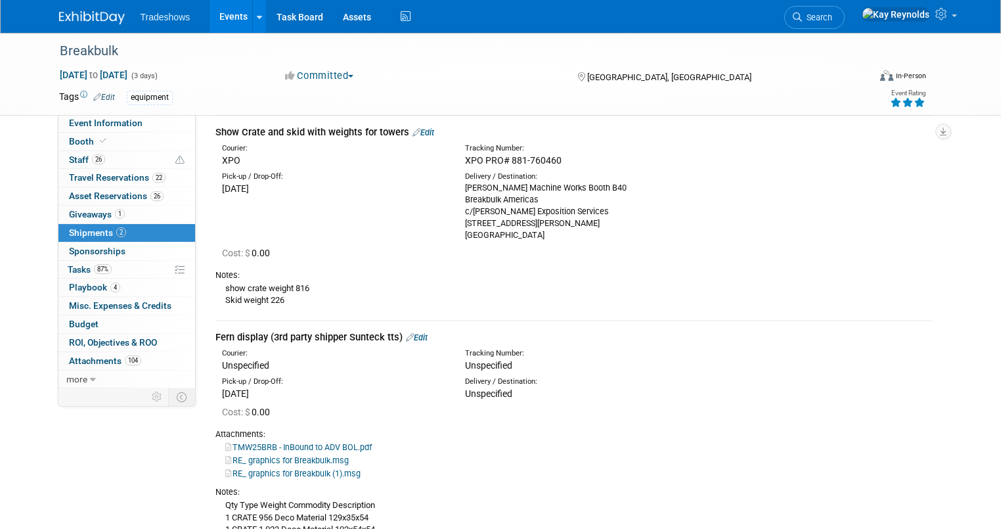
click at [416, 129] on link "Edit" at bounding box center [424, 132] width 22 height 10
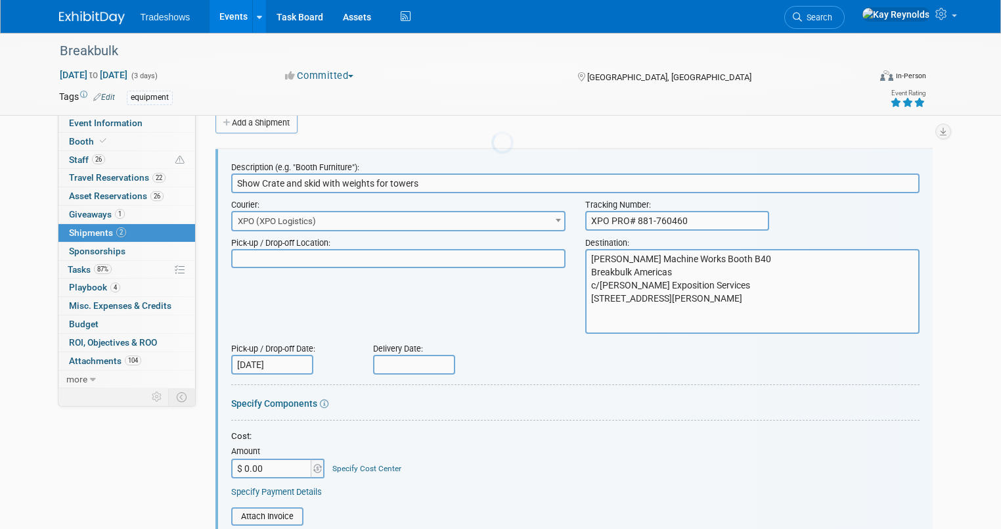
scroll to position [0, 0]
click at [252, 469] on input "$ 0.00" at bounding box center [272, 469] width 82 height 20
type input "$ 256.14"
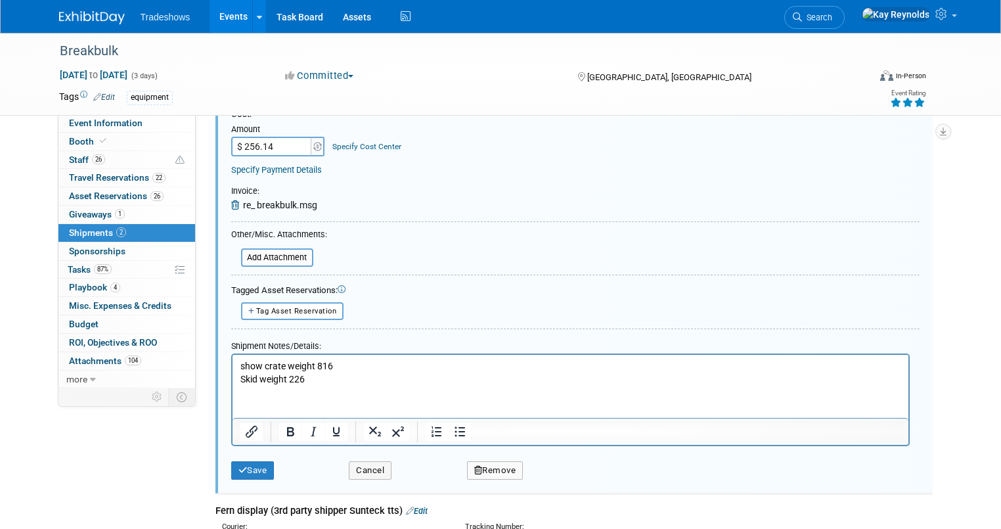
scroll to position [440, 0]
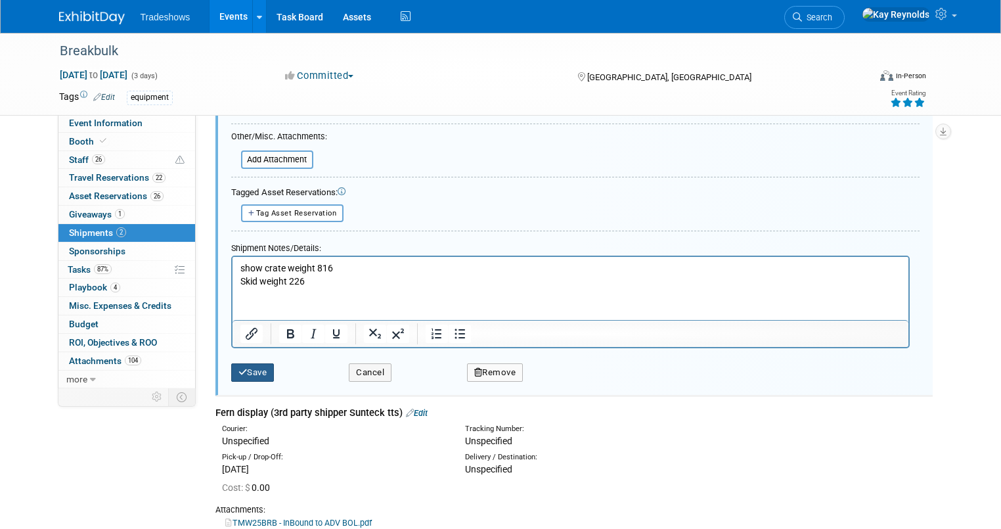
click at [240, 368] on button "Save" at bounding box center [252, 372] width 43 height 18
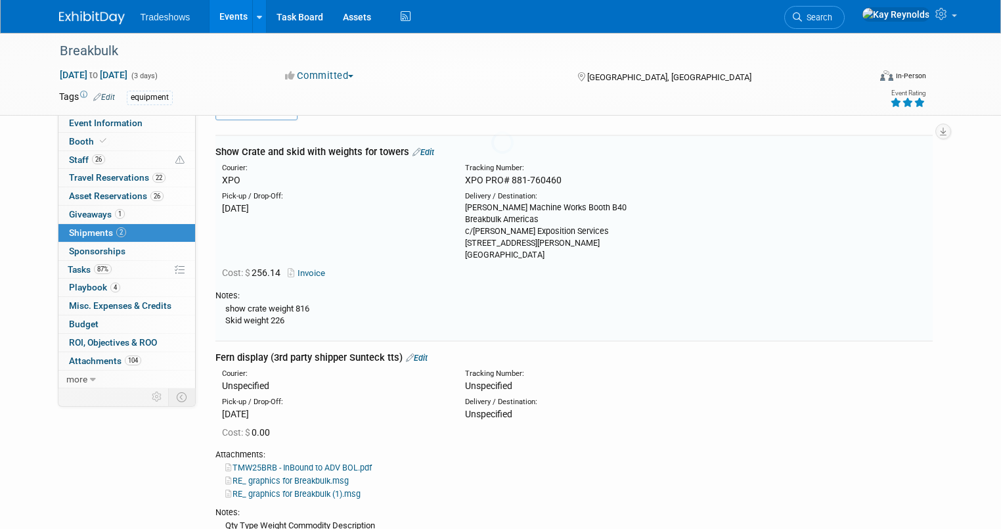
scroll to position [19, 0]
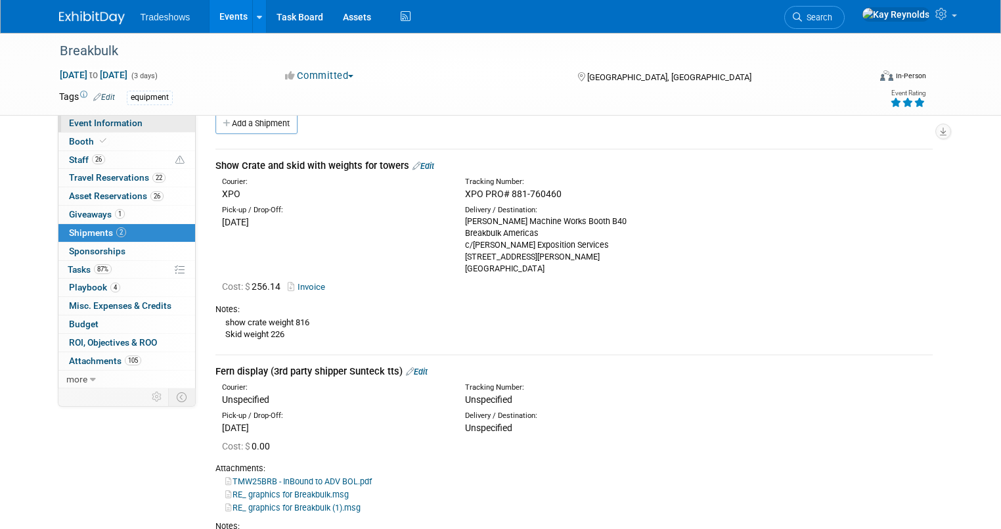
click at [69, 130] on link "Event Information" at bounding box center [126, 123] width 137 height 18
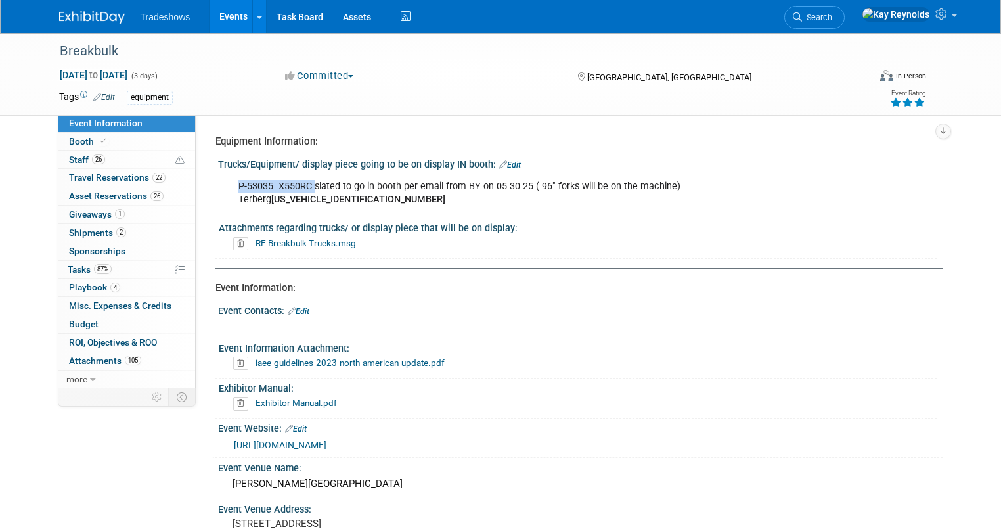
drag, startPoint x: 301, startPoint y: 188, endPoint x: 219, endPoint y: 181, distance: 81.8
click at [229, 181] on div "P-53035 X550RC slated to go in booth per email from BY on 05 30 25 ( 96" forks …" at bounding box center [515, 192] width 573 height 39
copy div "P-53035 X550RC"
click at [368, 195] on div "P-53035 X550RC slated to go in booth per email from BY on 05 30 25 ( 96" forks …" at bounding box center [515, 192] width 573 height 39
drag, startPoint x: 362, startPoint y: 202, endPoint x: 226, endPoint y: 202, distance: 136.0
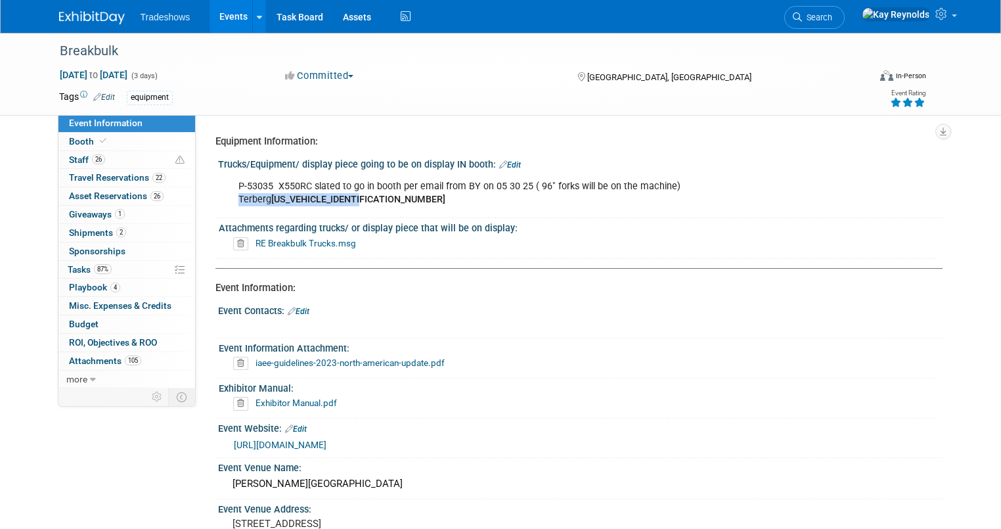
click at [229, 202] on div "P-53035 X550RC slated to go in booth per email from BY on 05 30 25 ( 96" forks …" at bounding box center [515, 192] width 573 height 39
copy div "Terberg [US_VEHICLE_IDENTIFICATION_NUMBER]"
